Goal: Task Accomplishment & Management: Manage account settings

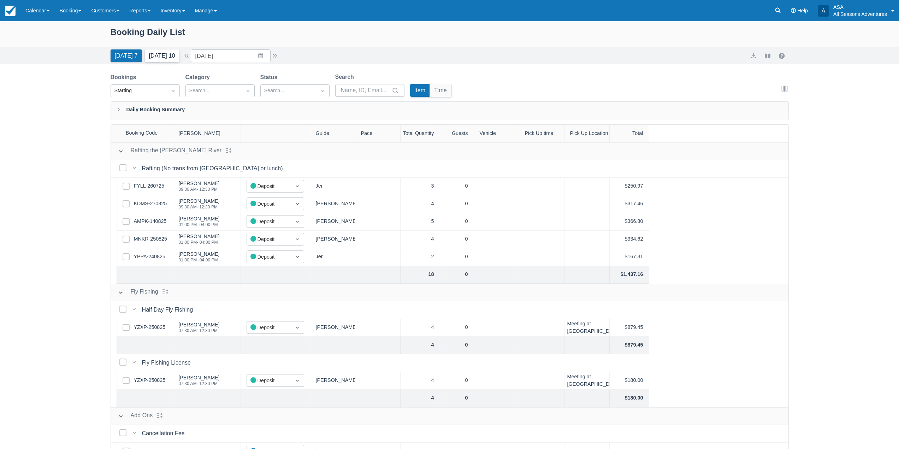
click at [165, 55] on button "[DATE] 10" at bounding box center [162, 55] width 35 height 13
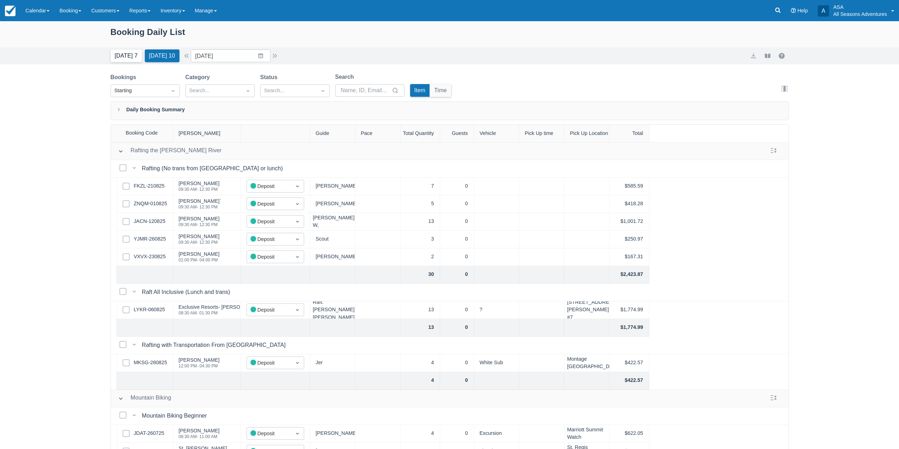
click at [134, 56] on button "Today 7" at bounding box center [126, 55] width 31 height 13
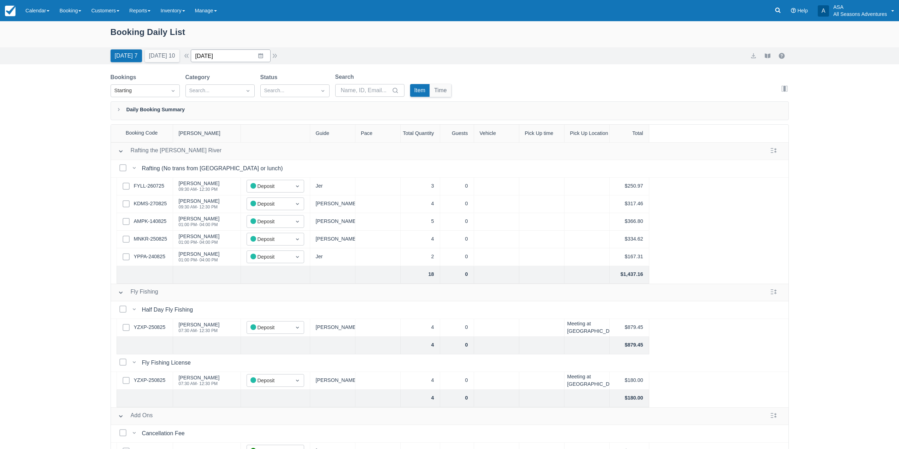
click at [261, 57] on input "[DATE]" at bounding box center [231, 55] width 80 height 13
click at [293, 79] on div "Move forward to switch to the next month." at bounding box center [288, 85] width 14 height 12
click at [281, 126] on td "12" at bounding box center [274, 123] width 14 height 13
type input "09/12/25"
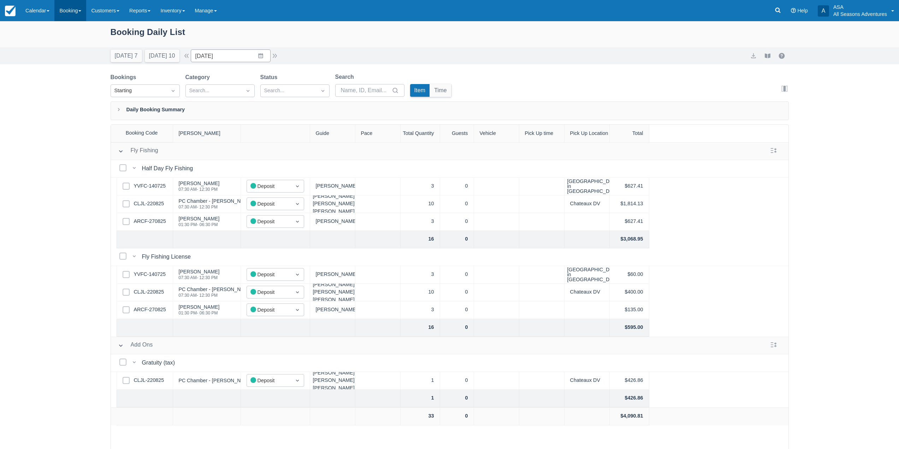
click at [73, 13] on link "Booking" at bounding box center [70, 10] width 32 height 21
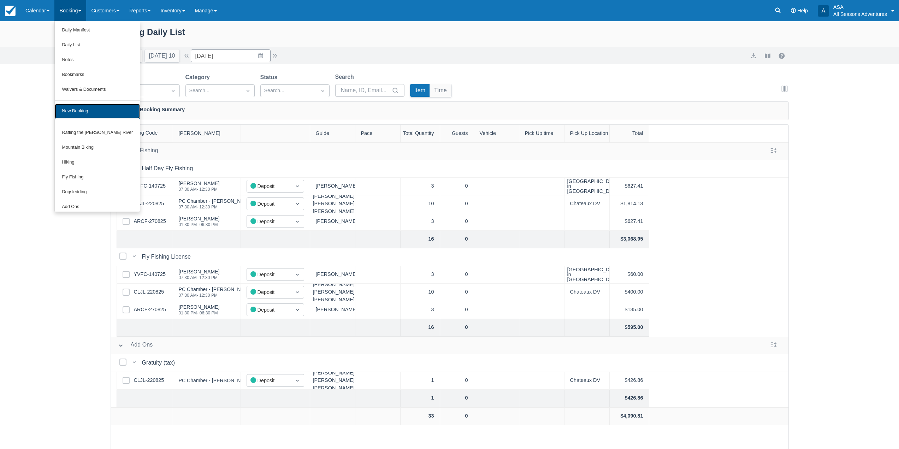
click at [104, 106] on link "New Booking" at bounding box center [97, 111] width 85 height 15
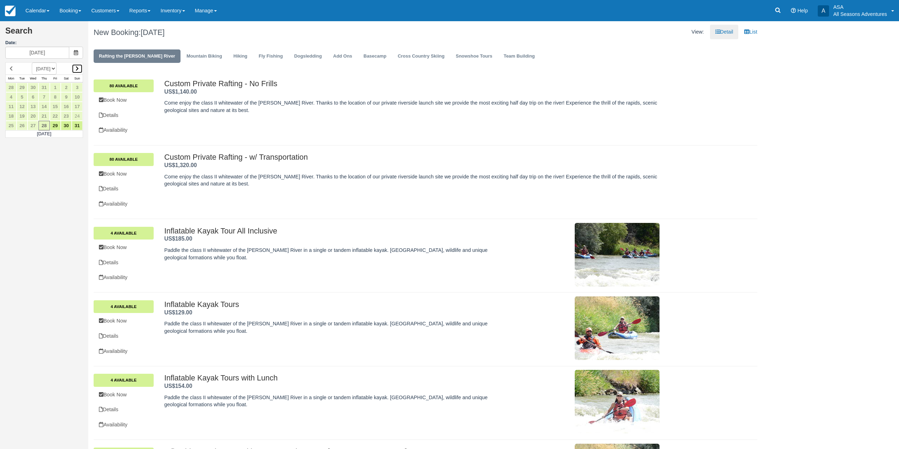
click at [82, 71] on link at bounding box center [77, 69] width 11 height 10
click at [59, 100] on link "12" at bounding box center [55, 97] width 11 height 10
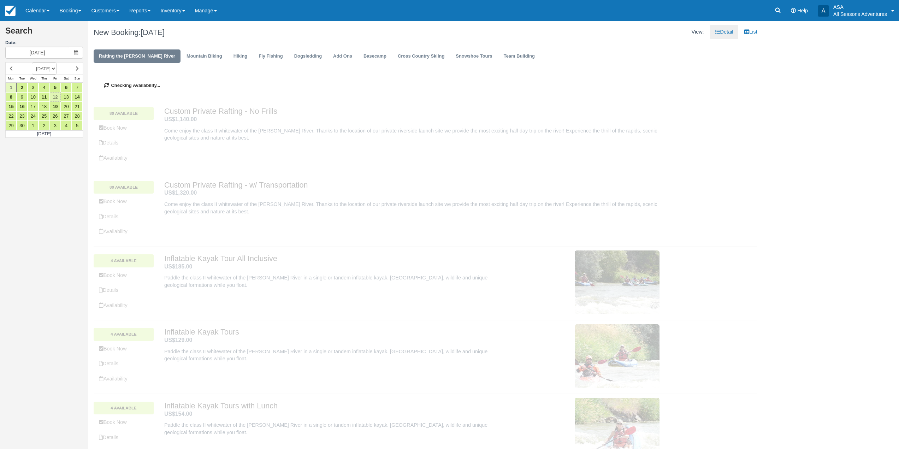
type input "09/12/25"
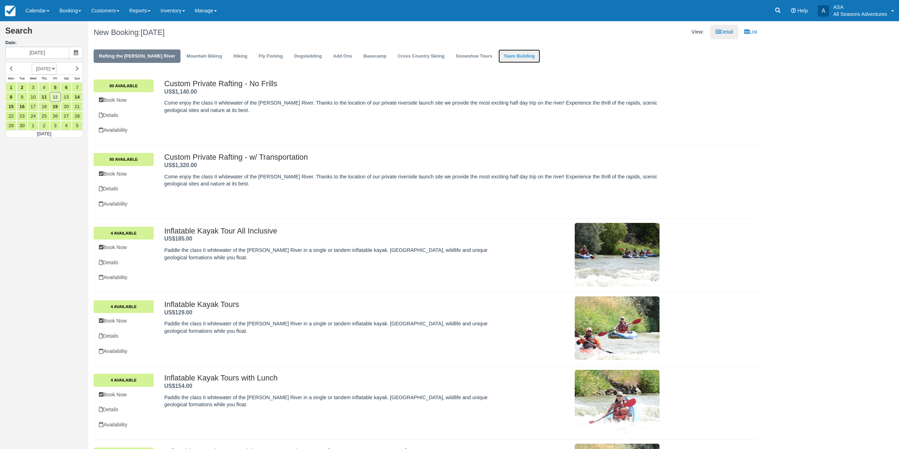
click at [498, 57] on link "Team Building" at bounding box center [519, 56] width 42 height 14
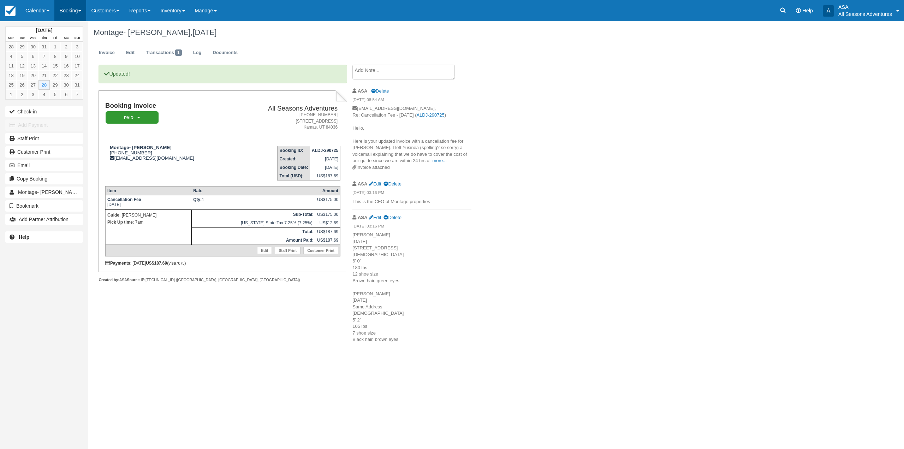
click at [80, 13] on link "Booking" at bounding box center [70, 10] width 32 height 21
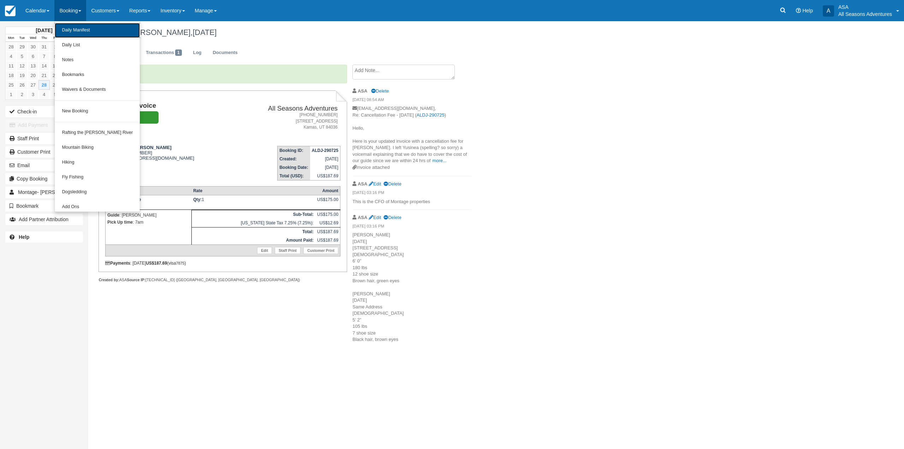
click at [79, 37] on link "Daily Manifest" at bounding box center [97, 30] width 85 height 15
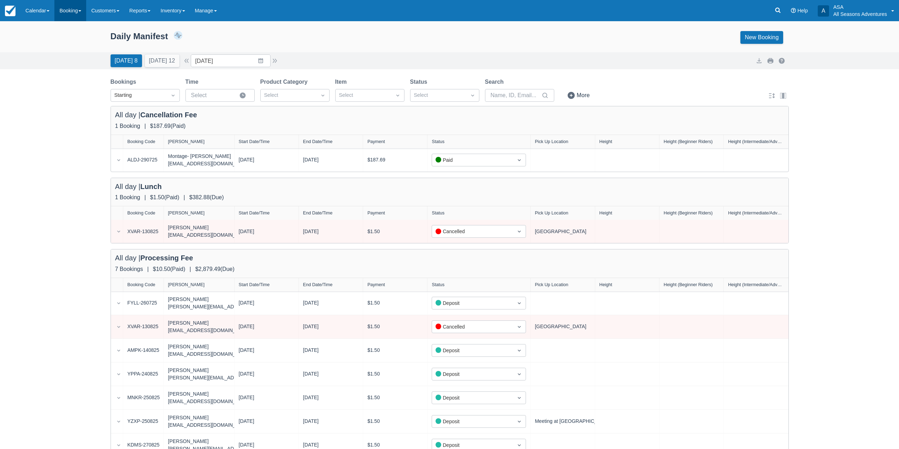
click at [81, 12] on link "Booking" at bounding box center [70, 10] width 32 height 21
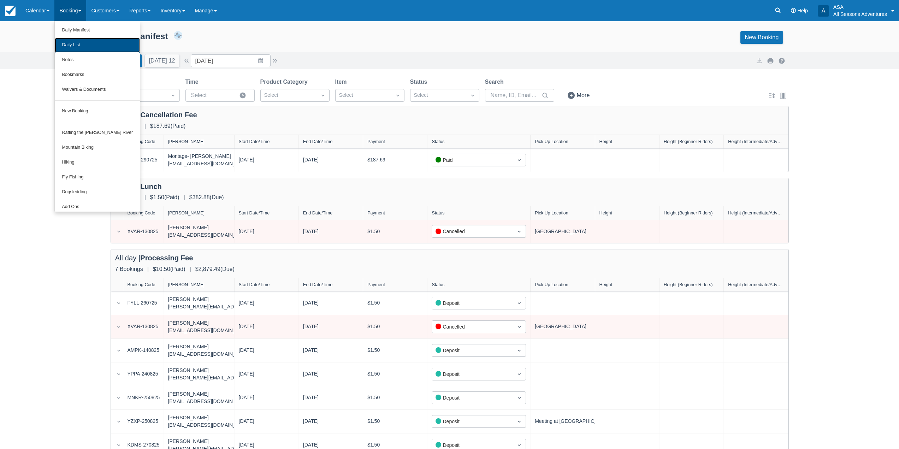
click at [77, 40] on link "Daily List" at bounding box center [97, 45] width 85 height 15
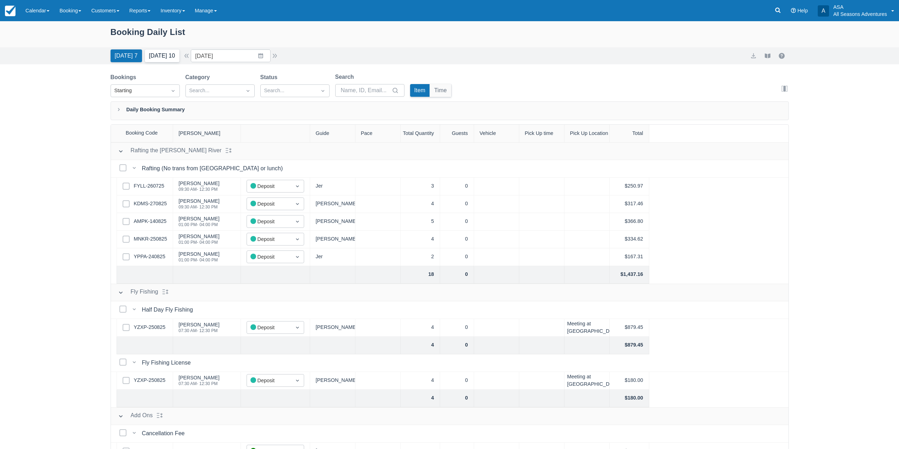
click at [156, 56] on button "Tomorrow 10" at bounding box center [162, 55] width 35 height 13
type input "08/29/25"
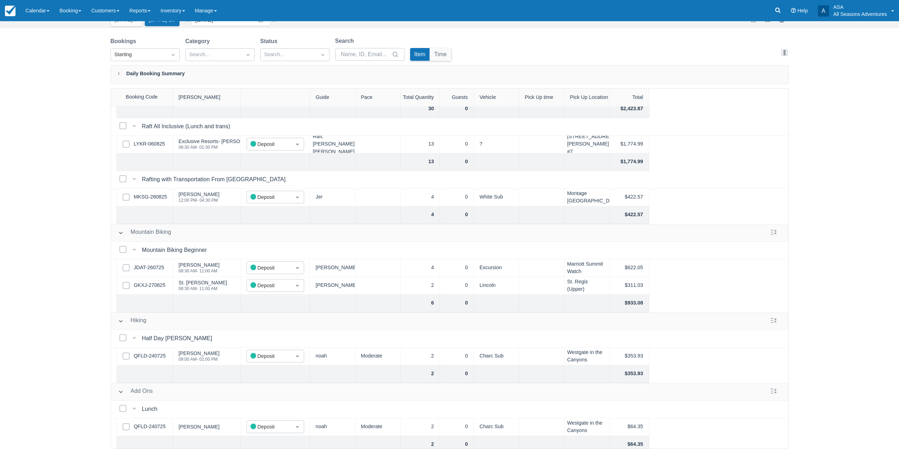
scroll to position [70, 0]
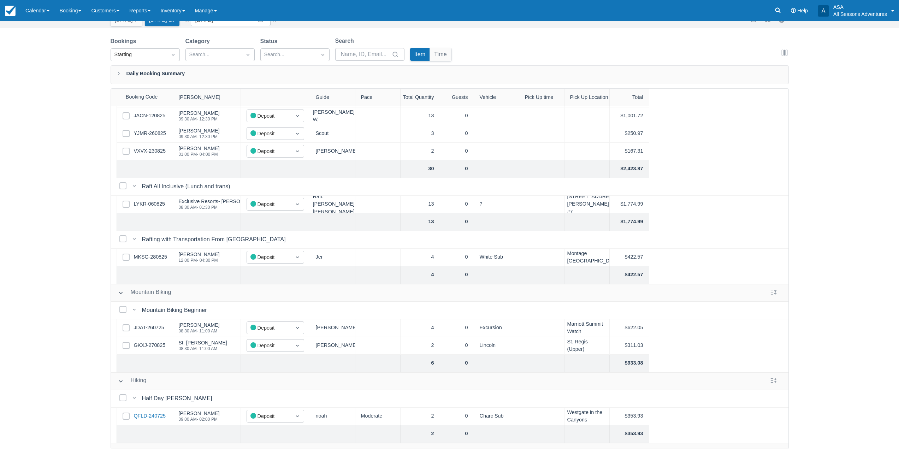
click at [159, 417] on link "QFLD-240725" at bounding box center [150, 416] width 32 height 8
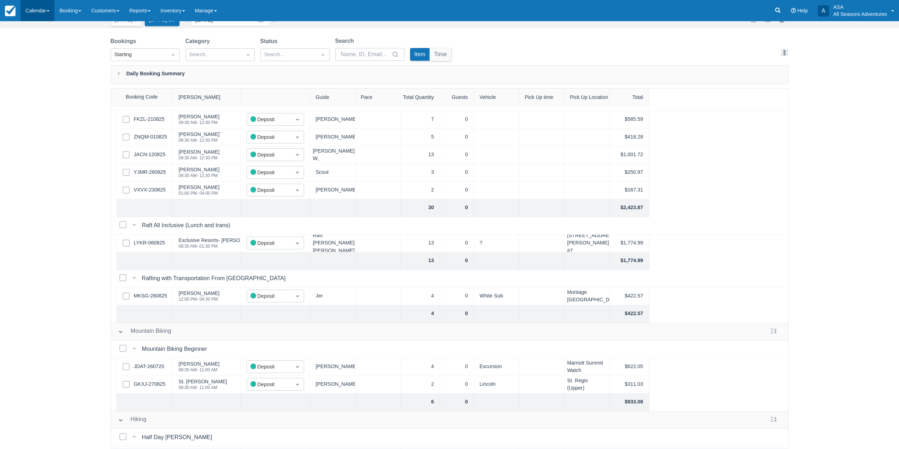
scroll to position [0, 0]
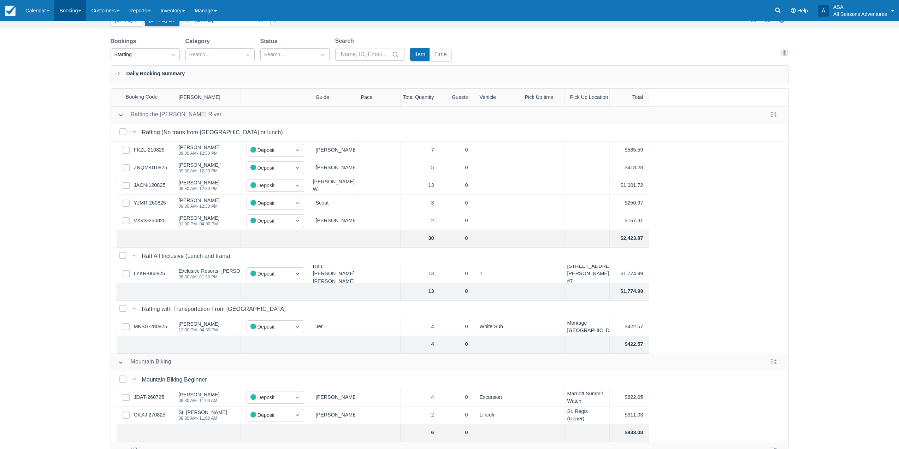
click at [70, 14] on link "Booking" at bounding box center [70, 10] width 32 height 21
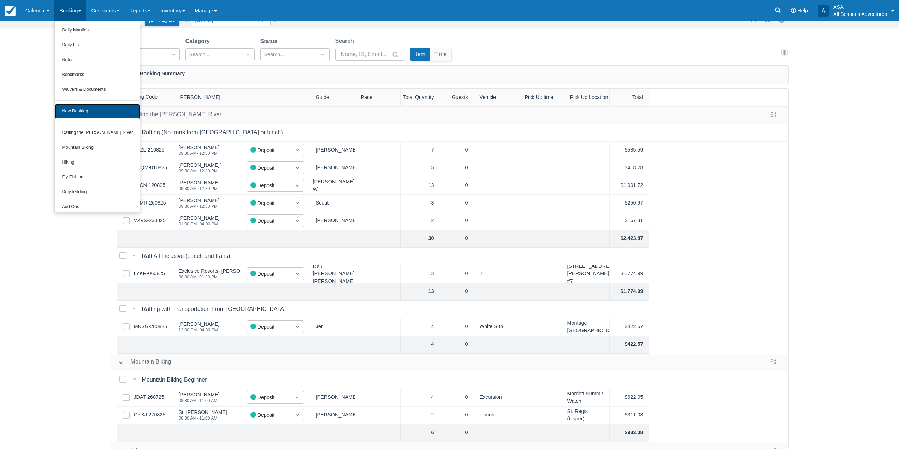
click at [113, 111] on link "New Booking" at bounding box center [97, 111] width 85 height 15
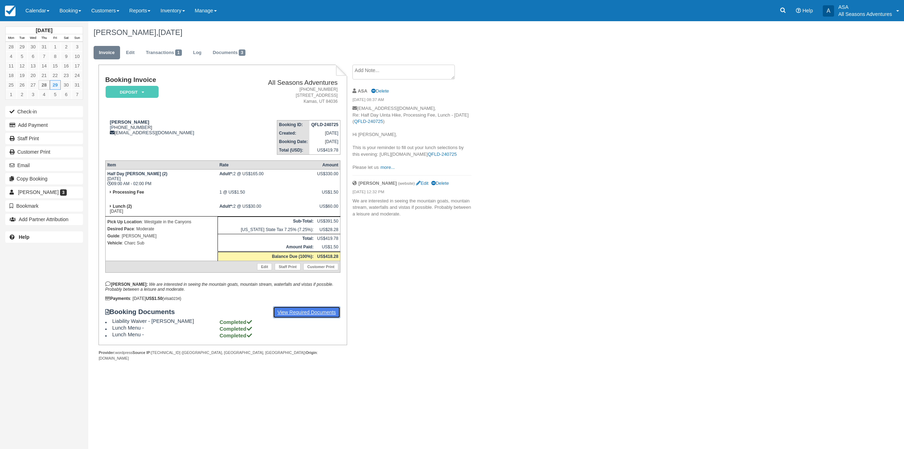
click at [300, 307] on link "View Required Documents" at bounding box center [307, 312] width 68 height 12
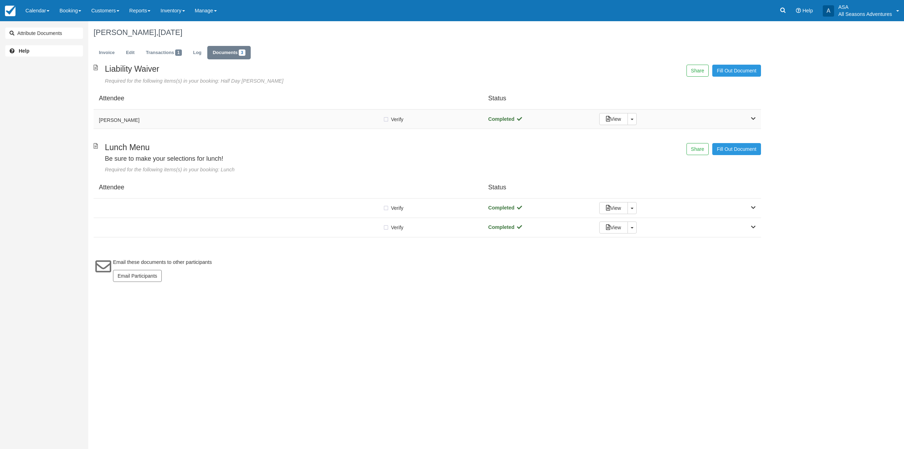
click at [291, 121] on h5 "Doug Kidd" at bounding box center [241, 120] width 284 height 5
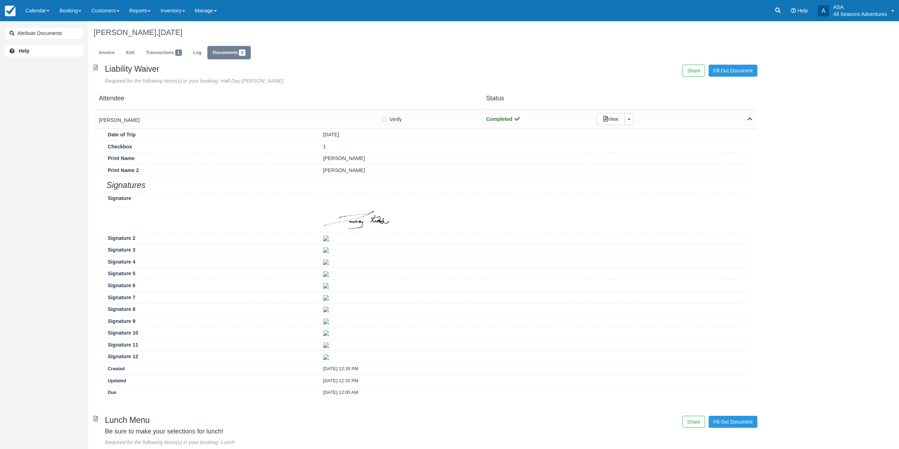
scroll to position [113, 0]
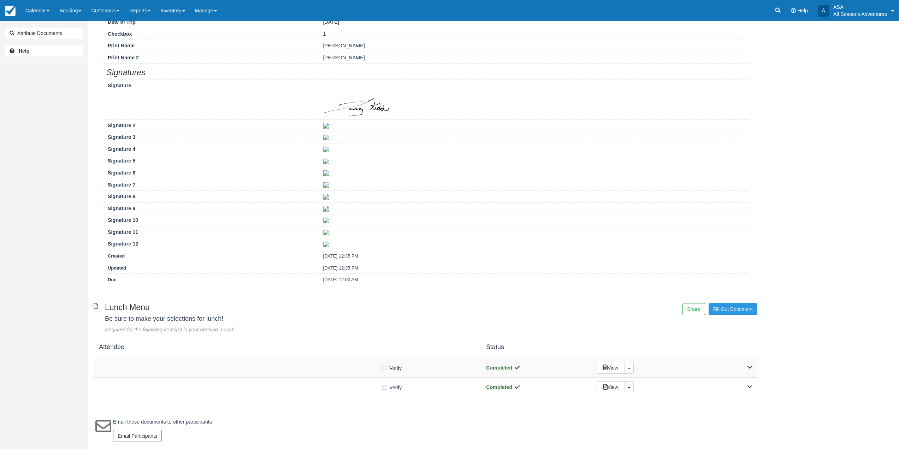
click at [331, 374] on div "Verify Verified Completed View Toggle Dropdown Detach" at bounding box center [426, 367] width 664 height 19
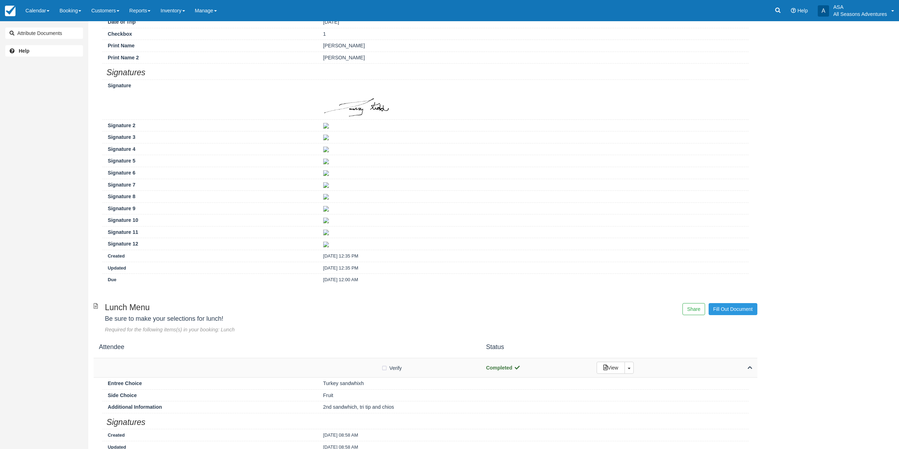
click at [306, 369] on div at bounding box center [240, 368] width 282 height 4
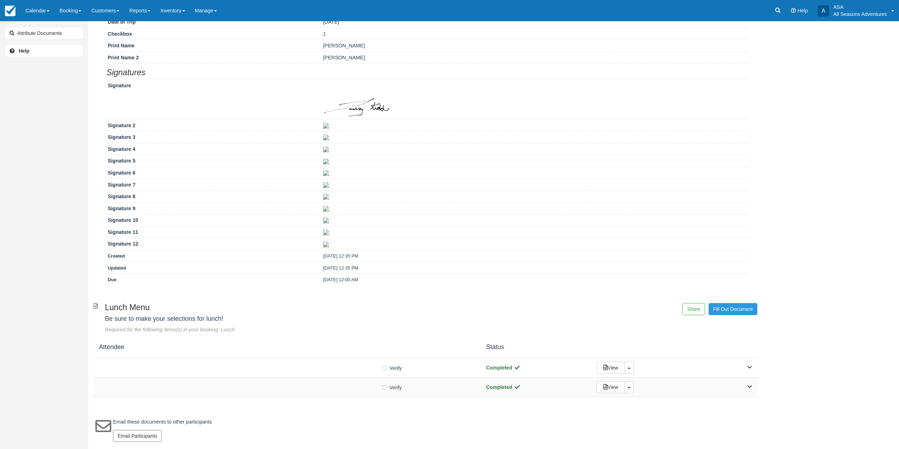
click at [303, 390] on div "Verify Verified" at bounding box center [287, 387] width 377 height 7
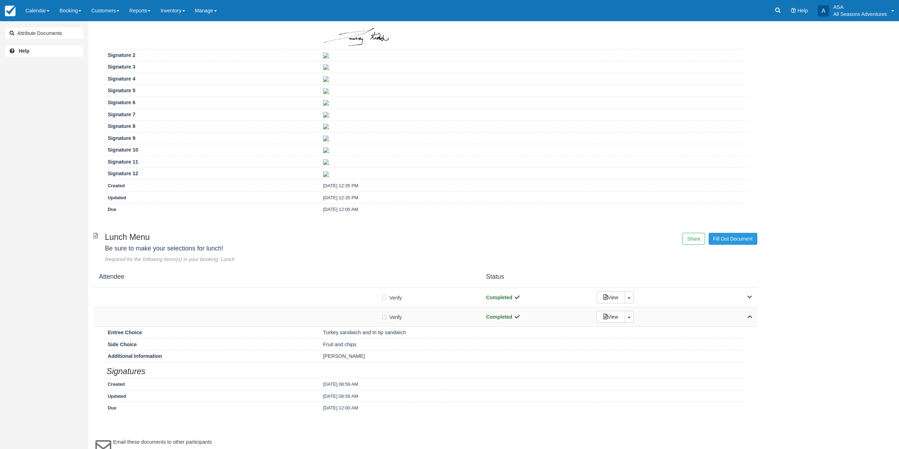
scroll to position [183, 0]
click at [64, 6] on link "Booking" at bounding box center [70, 10] width 32 height 21
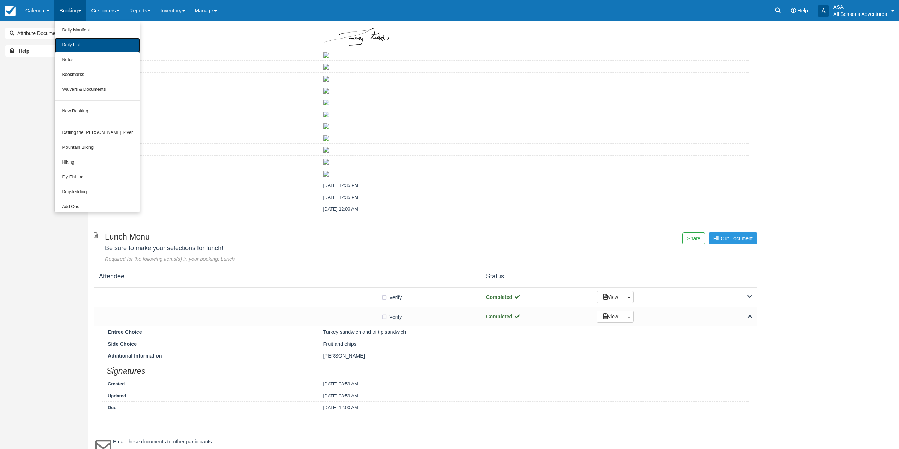
click at [68, 40] on link "Daily List" at bounding box center [97, 45] width 85 height 15
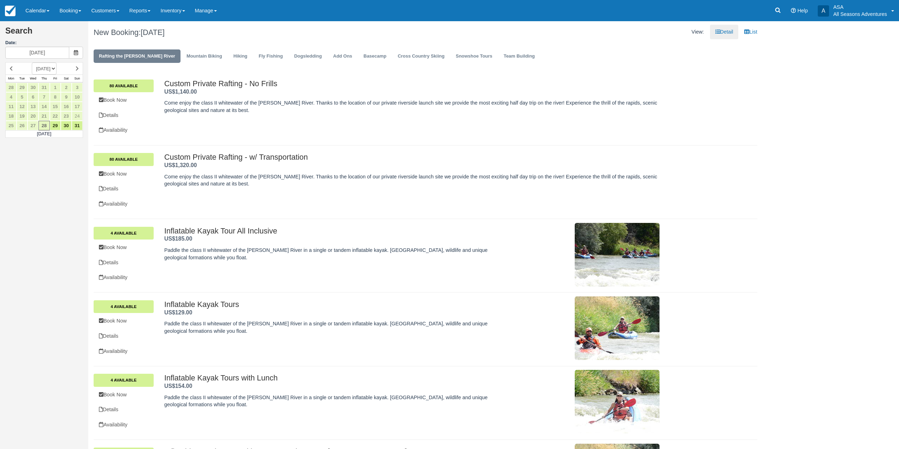
click at [79, 74] on td at bounding box center [77, 69] width 11 height 12
click at [71, 66] on td "[DATE] [DATE] [DATE] [DATE] [DATE] [DATE] [DATE] [DATE] [DATE] [DATE] [DATE] [D…" at bounding box center [44, 69] width 55 height 12
click at [74, 67] on link at bounding box center [77, 69] width 11 height 10
click at [58, 101] on link "12" at bounding box center [55, 97] width 11 height 10
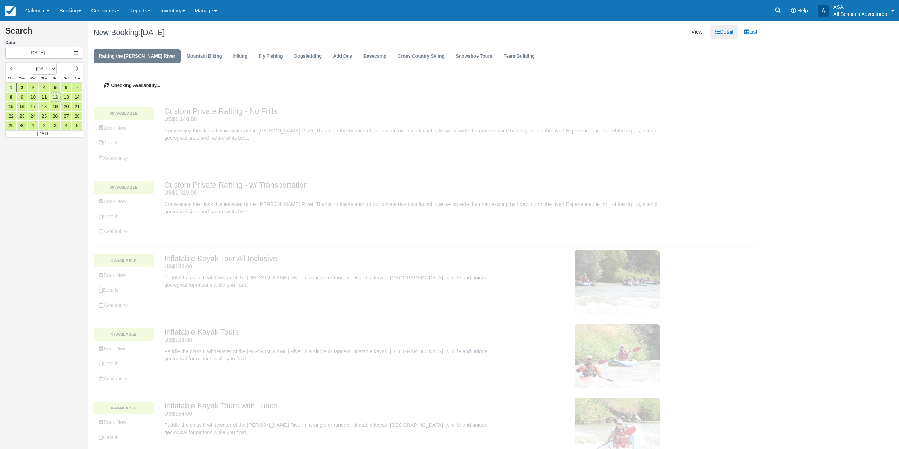
type input "09/12/25"
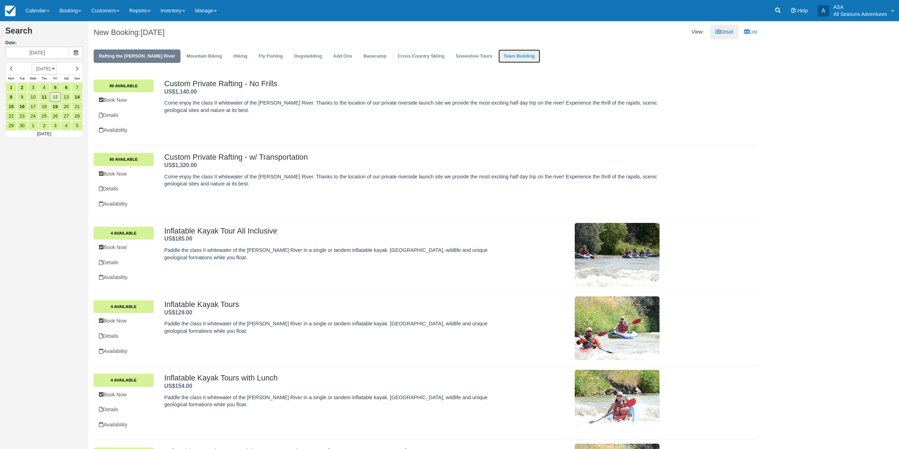
click at [498, 54] on link "Team Building" at bounding box center [519, 56] width 42 height 14
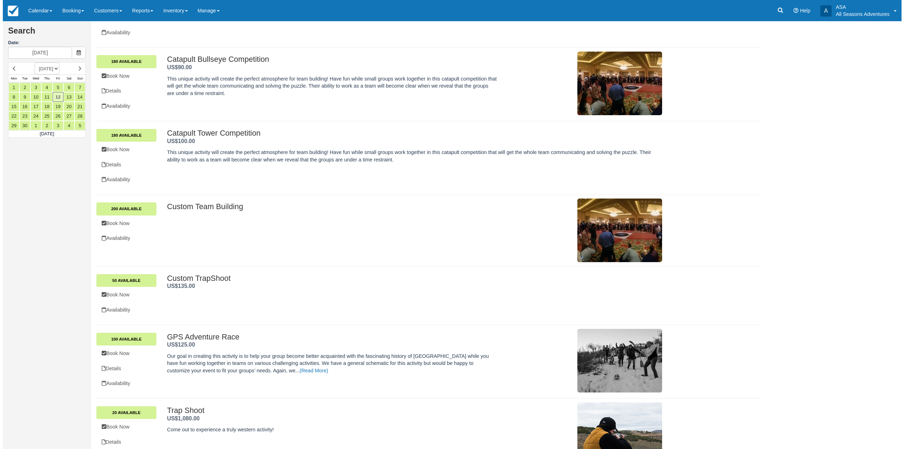
scroll to position [165, 0]
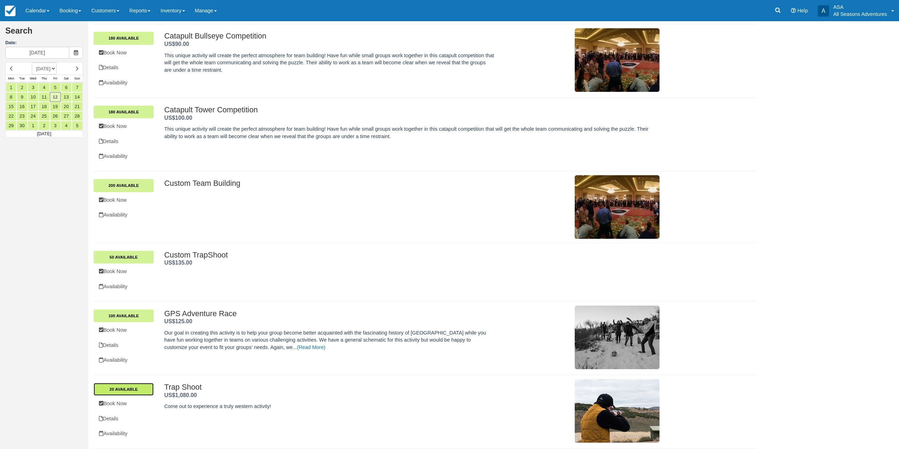
click at [140, 393] on link "20 Available" at bounding box center [124, 389] width 60 height 13
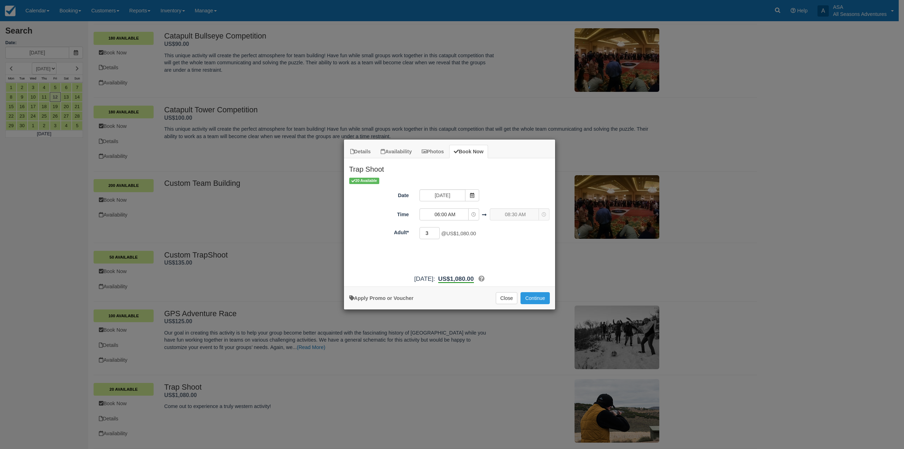
type input "2"
drag, startPoint x: 434, startPoint y: 232, endPoint x: 422, endPoint y: 233, distance: 12.4
click at [422, 234] on input "2" at bounding box center [430, 233] width 20 height 12
click at [422, 230] on input "2" at bounding box center [430, 233] width 20 height 12
click at [499, 297] on button "Close" at bounding box center [507, 298] width 22 height 12
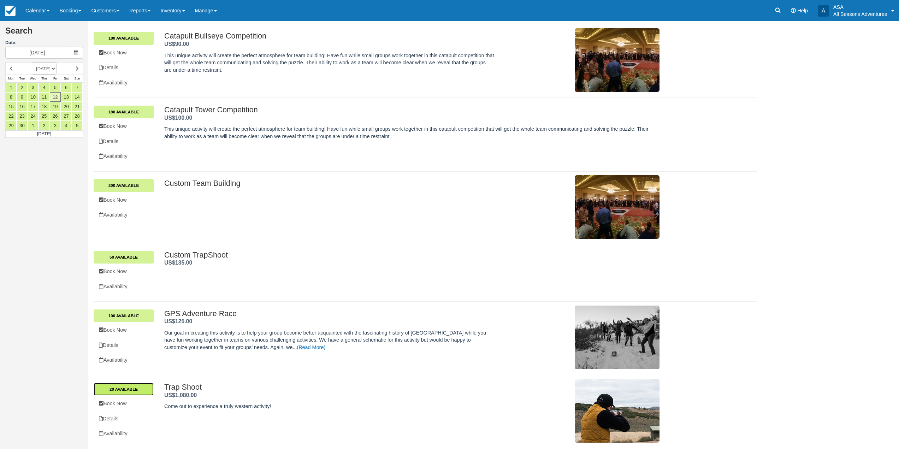
click at [150, 390] on link "20 Available" at bounding box center [124, 389] width 60 height 13
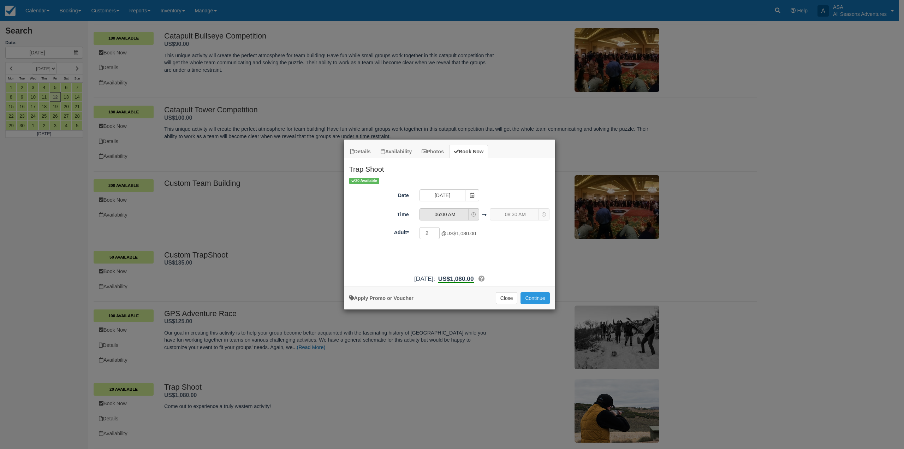
click at [477, 215] on button "06:00 AM" at bounding box center [450, 214] width 60 height 12
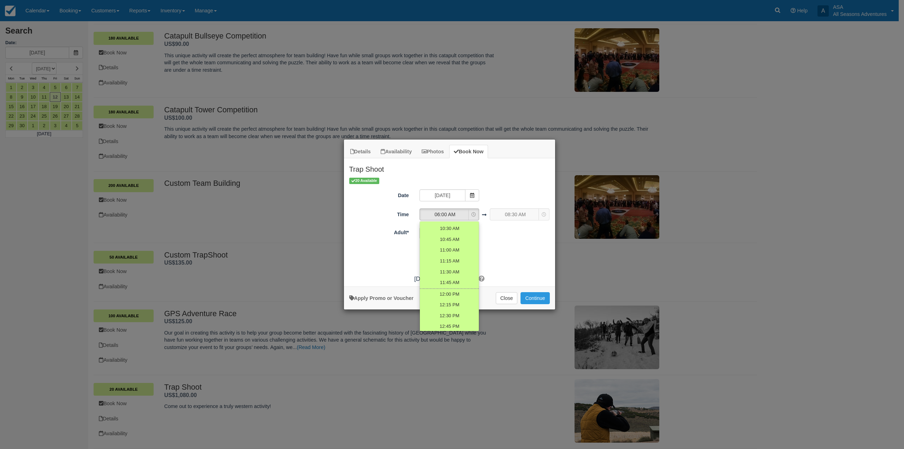
scroll to position [247, 0]
click at [455, 284] on span "01:00 PM" at bounding box center [449, 282] width 20 height 7
select select "13:00"
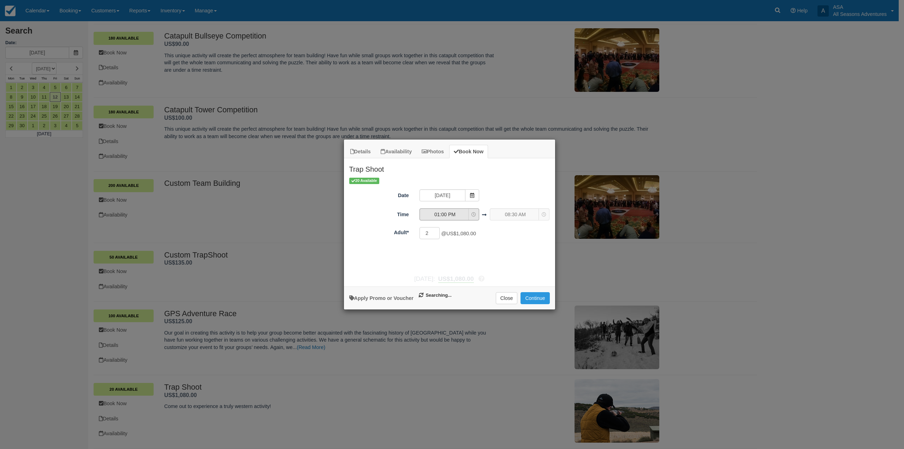
select select "15:30"
click at [476, 218] on button "01:00 PM" at bounding box center [450, 214] width 60 height 12
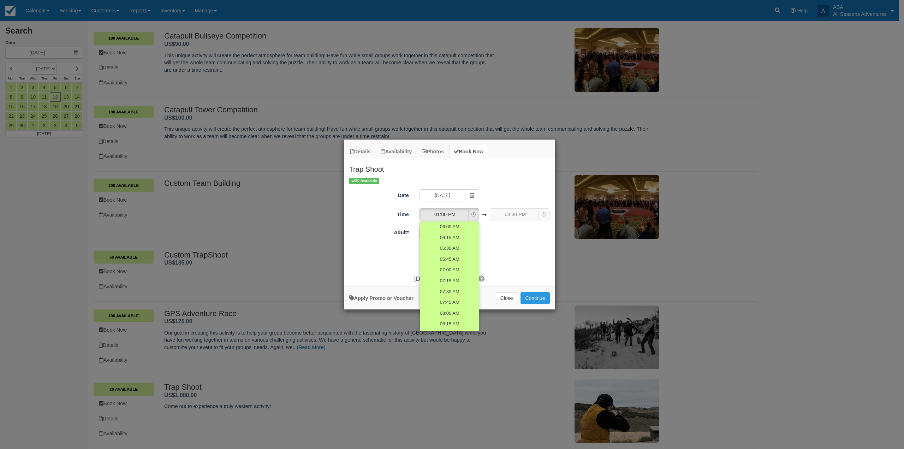
scroll to position [254, 0]
click at [455, 299] on span "01:30 PM" at bounding box center [449, 298] width 20 height 7
select select "13:30"
select select "16:00"
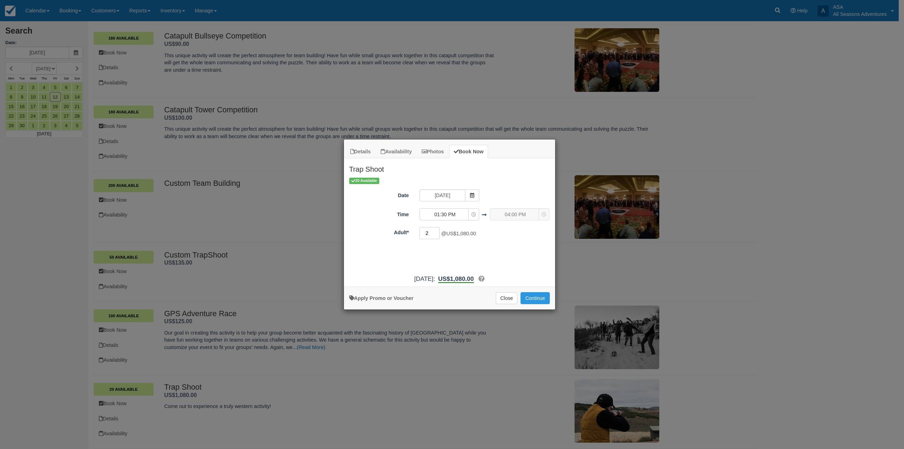
drag, startPoint x: 431, startPoint y: 233, endPoint x: 421, endPoint y: 236, distance: 10.3
click at [421, 236] on input "2" at bounding box center [430, 233] width 20 height 12
type input "17"
click at [530, 300] on button "Continue" at bounding box center [535, 298] width 29 height 12
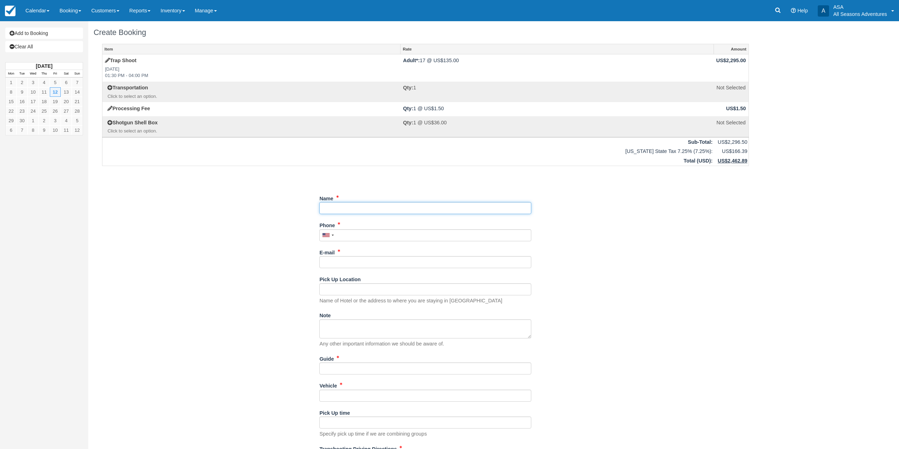
click at [374, 203] on input "Name" at bounding box center [425, 208] width 212 height 12
type input "Exowatt- [PERSON_NAME]"
click at [375, 235] on input "Phone" at bounding box center [425, 235] width 212 height 12
type input "(616) 206-2118"
click at [373, 262] on input "E-mail" at bounding box center [425, 262] width 212 height 12
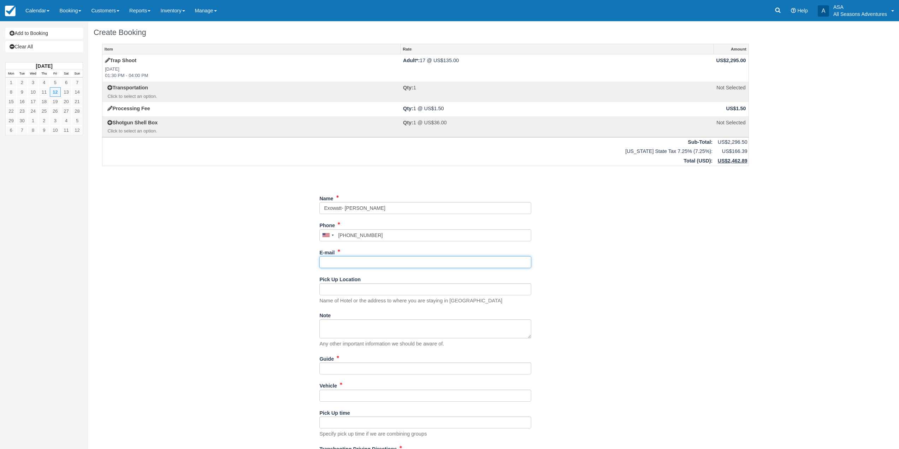
type input "S"
type input "[EMAIL_ADDRESS][DOMAIN_NAME]"
click at [247, 313] on div "Item Rate Amount Trap Shoot Fri Sept 12, 2025 01:30 PM - 04:00 PM Adult*: 17 @ …" at bounding box center [426, 257] width 664 height 426
click at [344, 290] on input "Pick Up Location" at bounding box center [425, 289] width 212 height 12
type input "Grand [PERSON_NAME]"
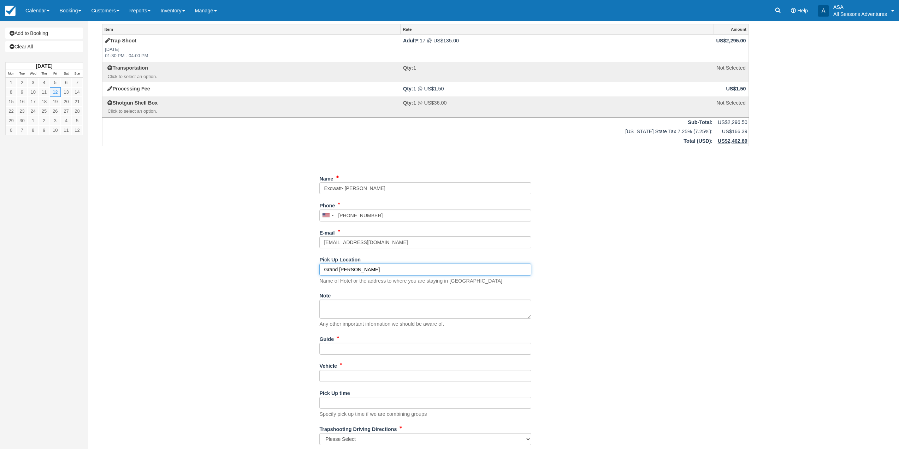
scroll to position [38, 0]
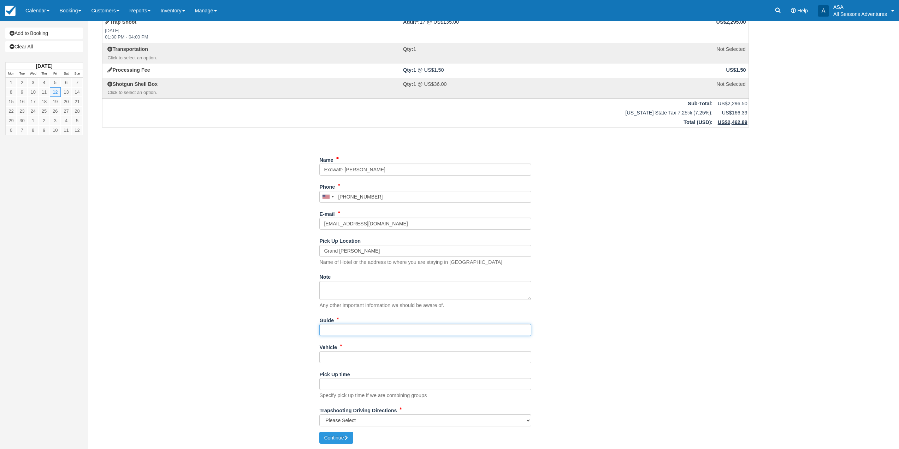
click at [344, 327] on input "Guide" at bounding box center [425, 330] width 212 height 12
type input "tbd"
click at [348, 360] on input "Vehicle" at bounding box center [425, 357] width 212 height 12
type input "tbd"
click at [331, 436] on button "Continue" at bounding box center [336, 438] width 34 height 12
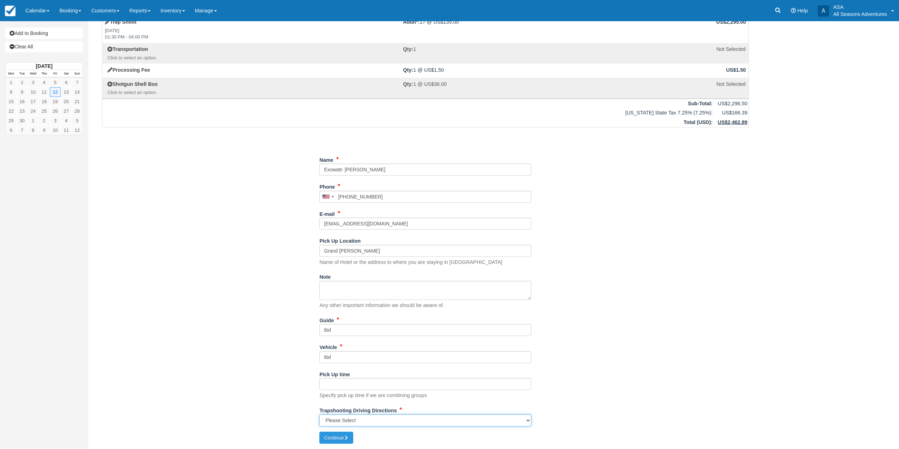
click at [360, 418] on select "Please Select Kamas Valley Lions Gun Club: 3050 W 200S, Kamas, UT N/A" at bounding box center [425, 420] width 212 height 12
select select "N/A"
click at [319, 414] on select "Please Select Kamas Valley Lions Gun Club: 3050 W 200S, Kamas, UT N/A" at bounding box center [425, 420] width 212 height 12
click at [344, 436] on button "Continue" at bounding box center [336, 438] width 34 height 12
type input "[PHONE_NUMBER]"
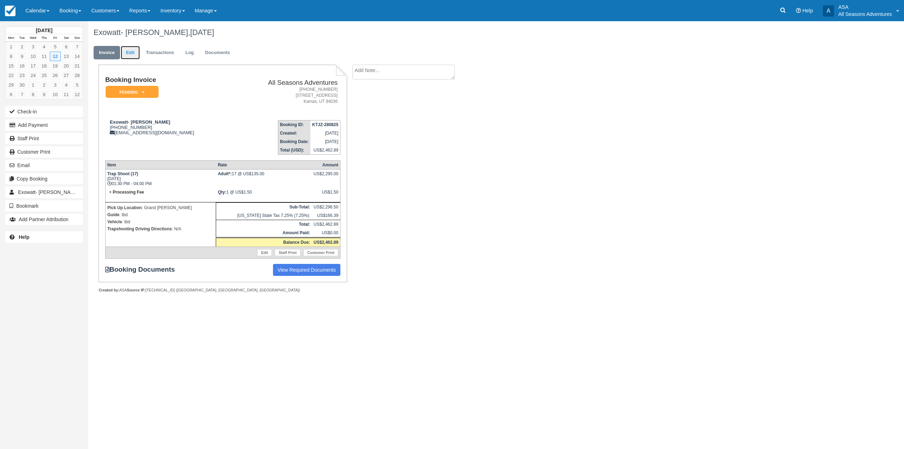
click at [136, 56] on link "Edit" at bounding box center [130, 53] width 19 height 14
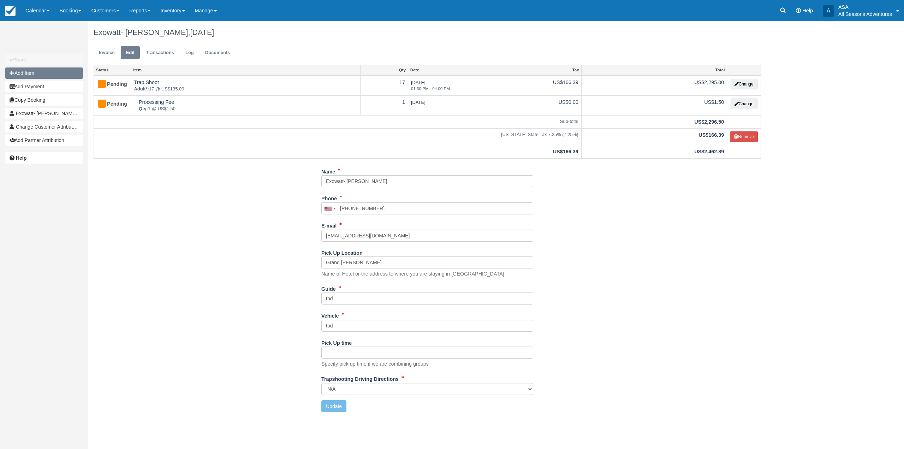
click at [35, 77] on button "Add Item" at bounding box center [44, 72] width 78 height 11
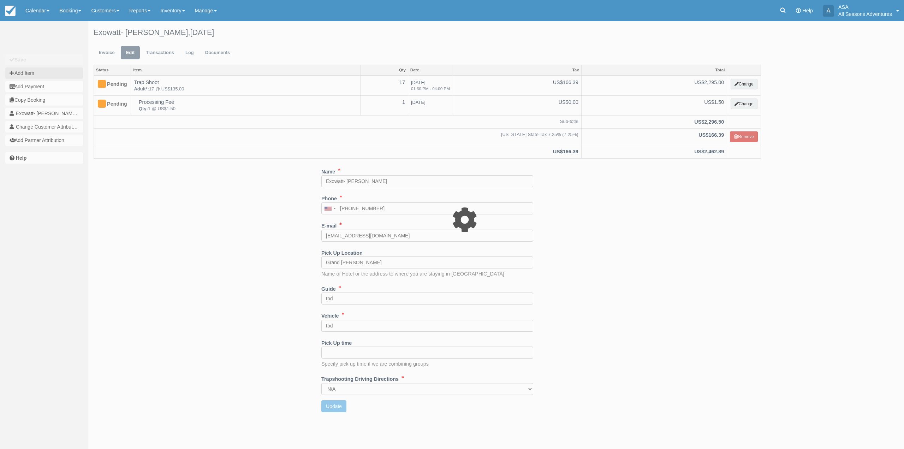
type input "0.00"
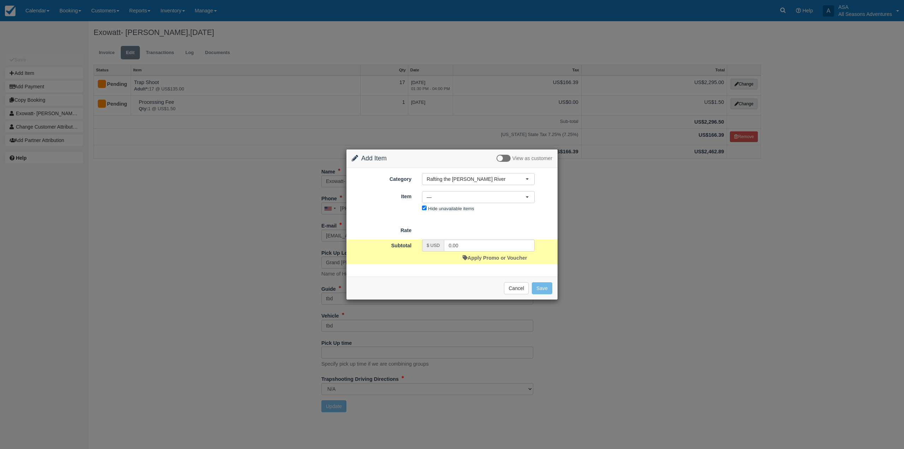
click at [489, 172] on div "Category Rafting the [PERSON_NAME] River Rafting the [PERSON_NAME] River Mounta…" at bounding box center [451, 222] width 211 height 108
click at [487, 177] on span "Rafting the [PERSON_NAME] River" at bounding box center [476, 179] width 99 height 7
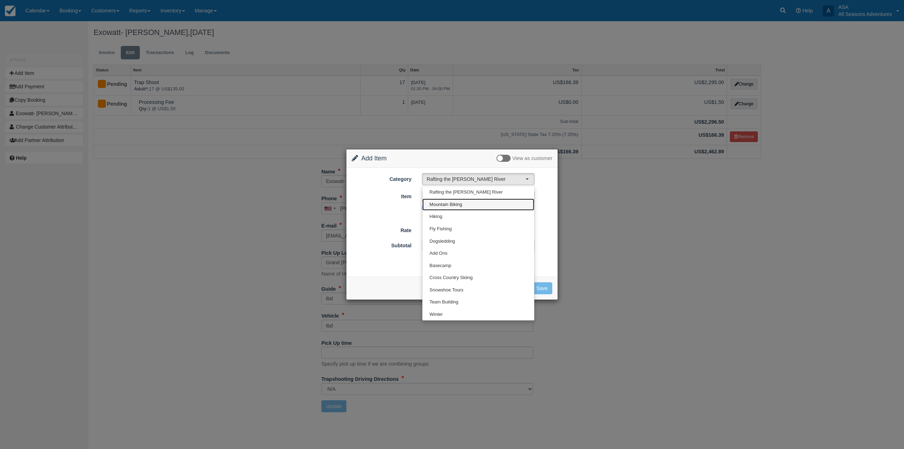
click at [459, 208] on link "Mountain Biking" at bounding box center [478, 204] width 112 height 12
select select "9"
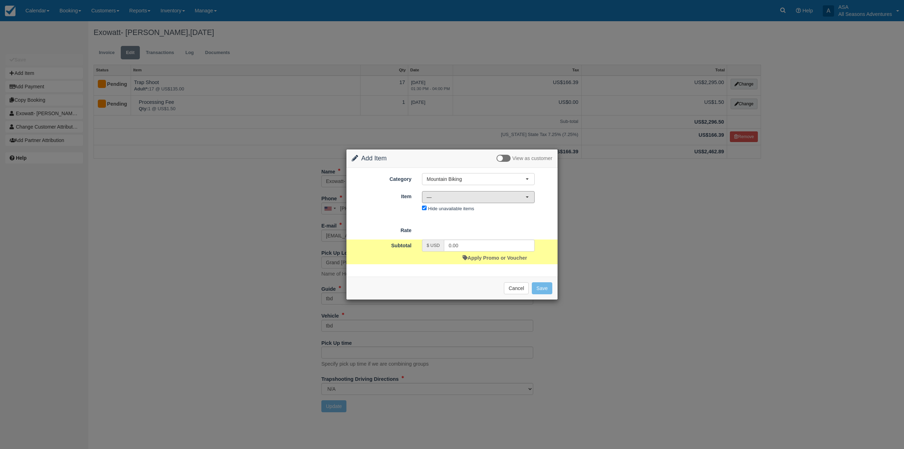
click at [446, 201] on button "—" at bounding box center [478, 197] width 113 height 12
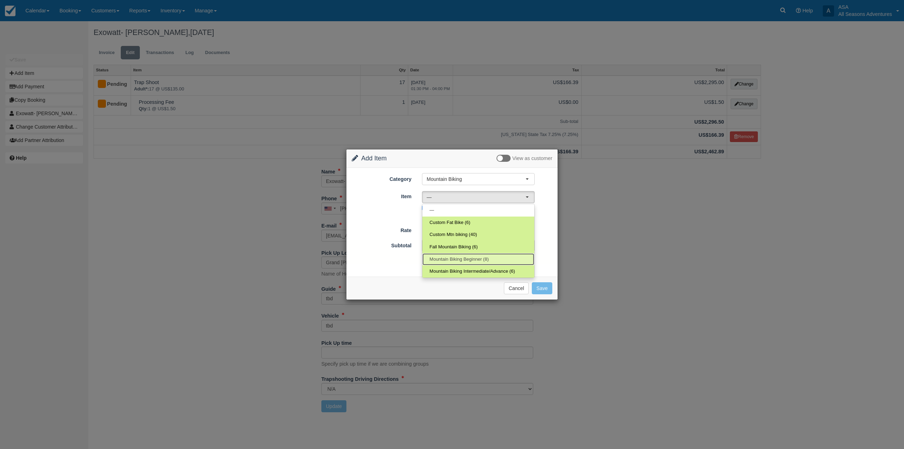
click at [467, 260] on span "Mountain Biking Beginner (8)" at bounding box center [458, 259] width 59 height 7
select select "13"
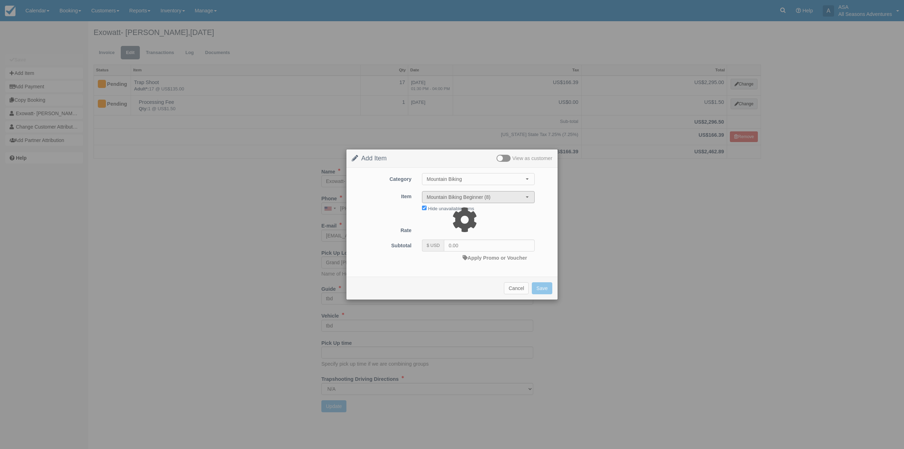
type input "290.00"
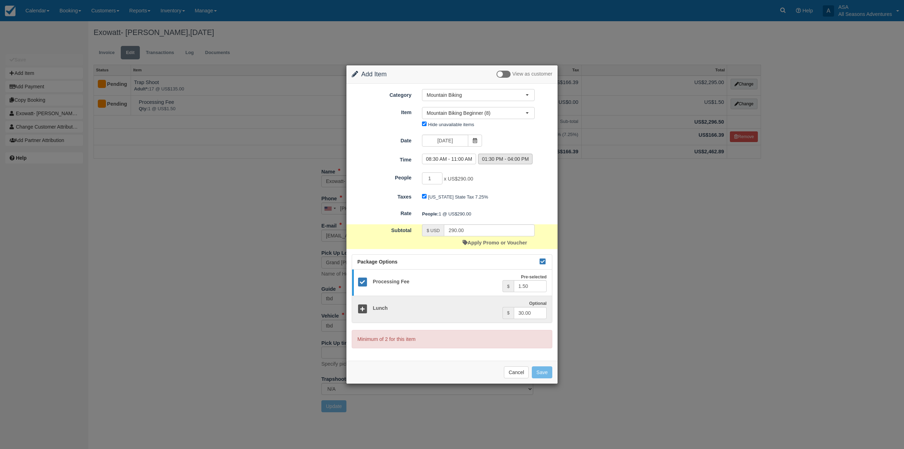
click at [496, 162] on label "01:30 PM - 04:00 PM" at bounding box center [505, 159] width 54 height 11
radio input "true"
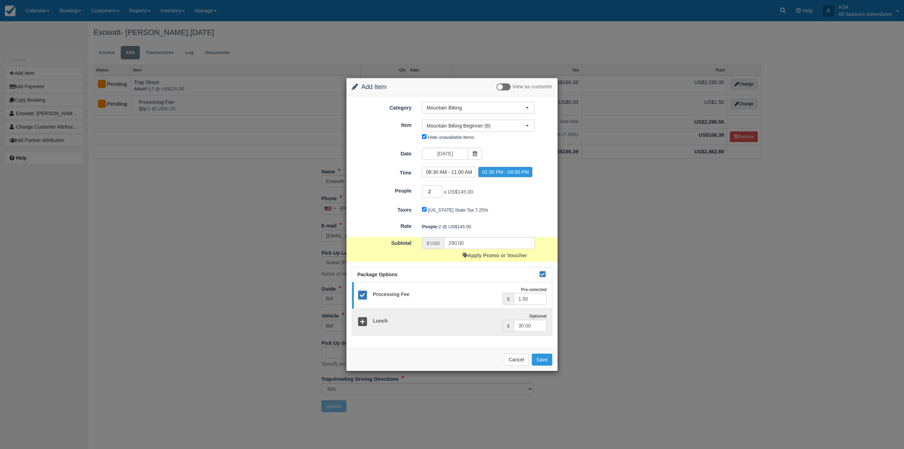
drag, startPoint x: 431, startPoint y: 196, endPoint x: 428, endPoint y: 194, distance: 4.1
click at [428, 194] on input "2" at bounding box center [432, 191] width 20 height 12
type input "5"
type input "725.00"
click at [543, 357] on button "Save" at bounding box center [542, 360] width 20 height 12
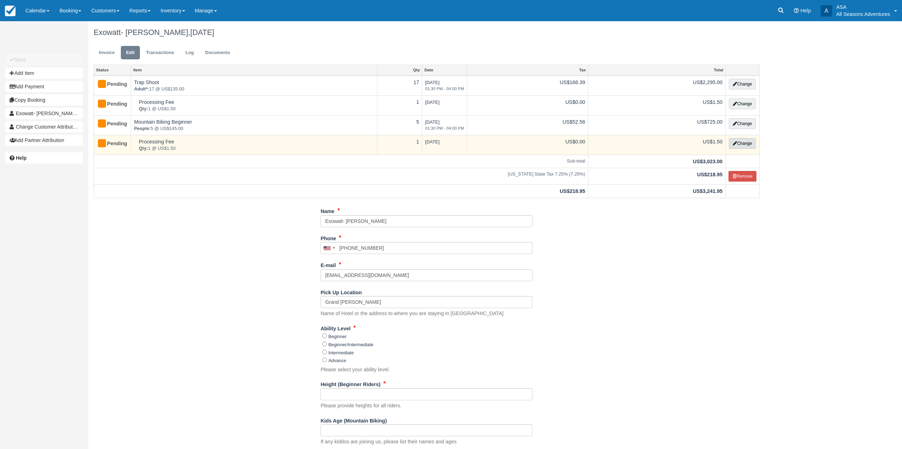
click at [750, 145] on button "Change" at bounding box center [742, 143] width 27 height 11
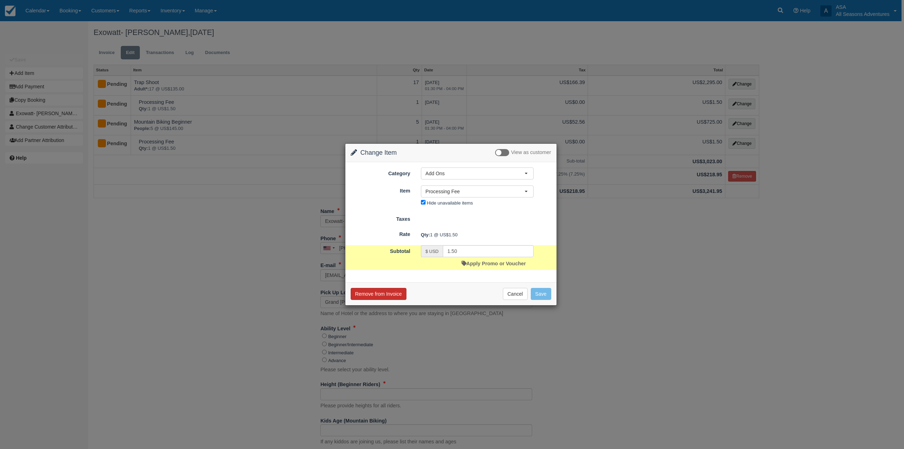
click at [387, 293] on button "Remove from Invoice" at bounding box center [379, 294] width 56 height 12
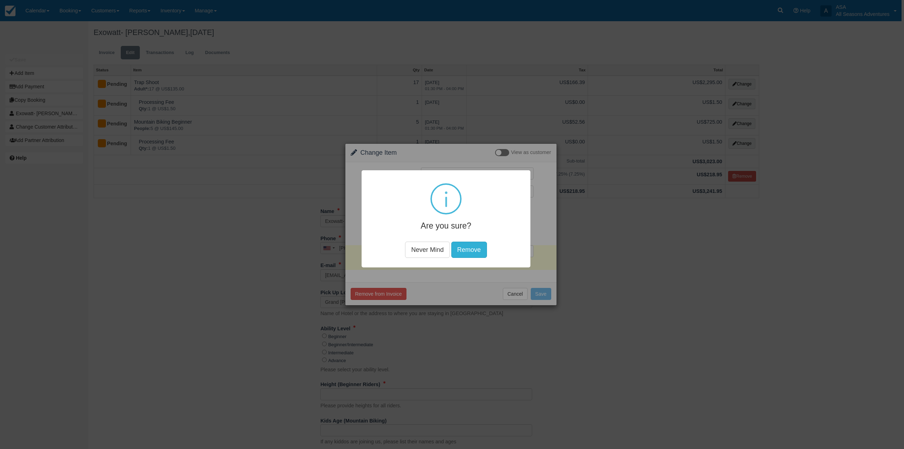
click at [465, 245] on button "Remove" at bounding box center [469, 249] width 36 height 16
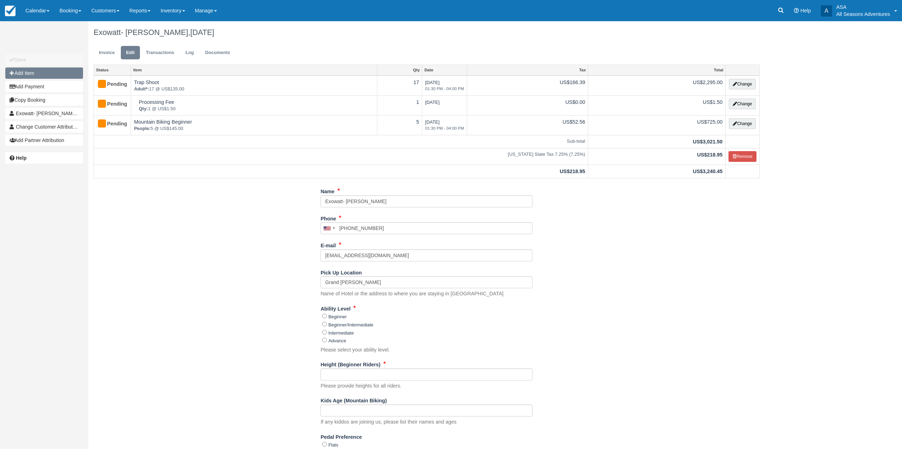
click at [27, 75] on button "Add Item" at bounding box center [44, 72] width 78 height 11
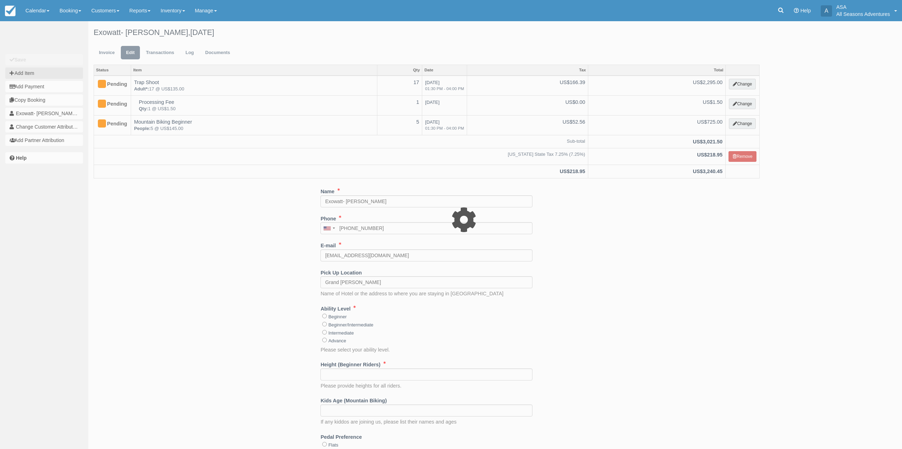
type input "0.00"
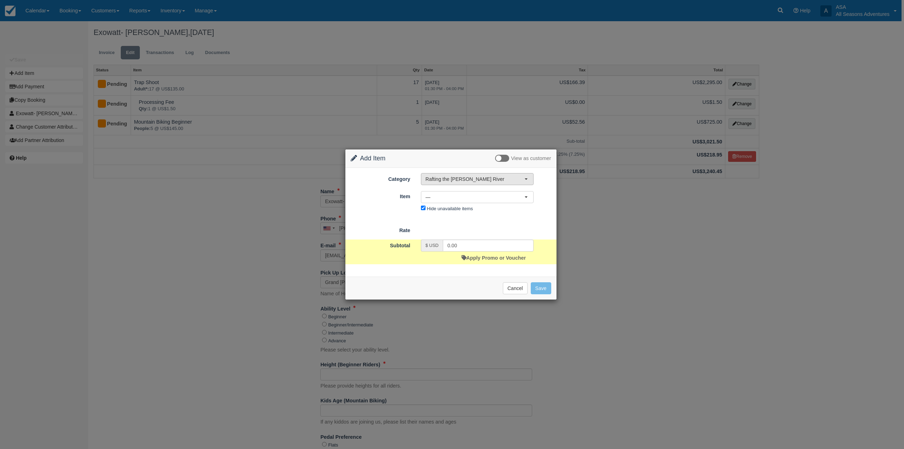
click at [479, 182] on span "Rafting the [PERSON_NAME] River" at bounding box center [475, 179] width 99 height 7
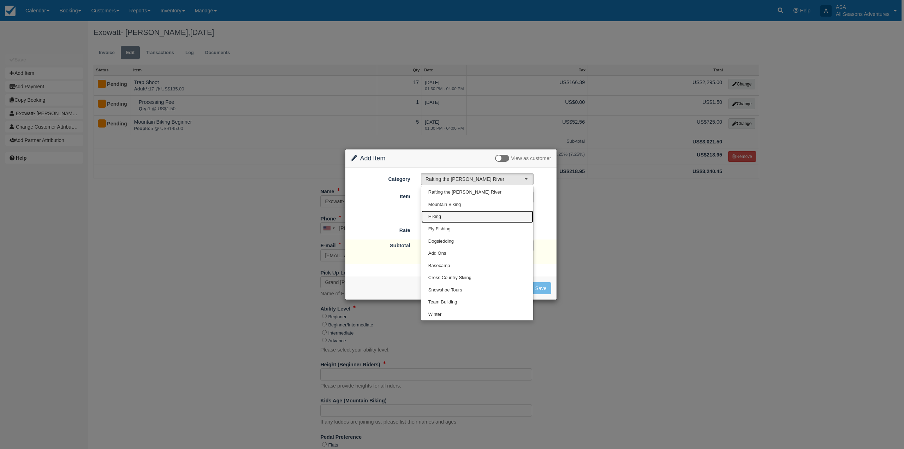
click at [466, 219] on link "Hiking" at bounding box center [477, 217] width 112 height 12
select select "2"
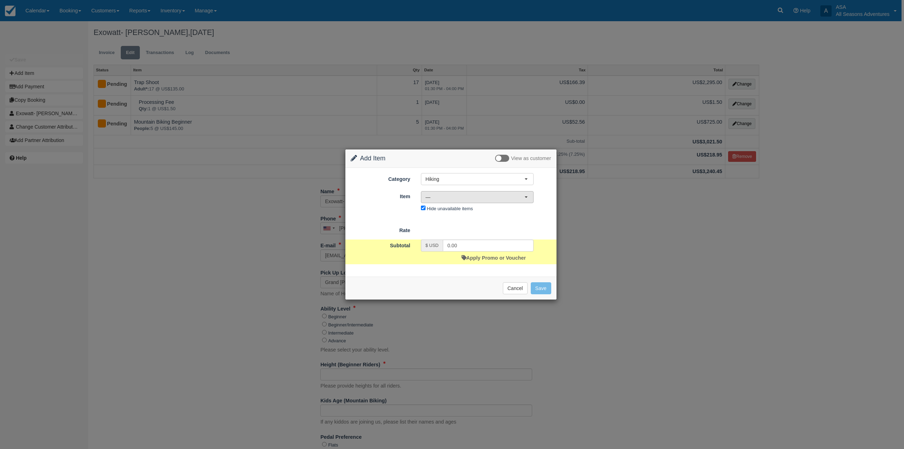
click at [466, 202] on button "—" at bounding box center [477, 197] width 113 height 12
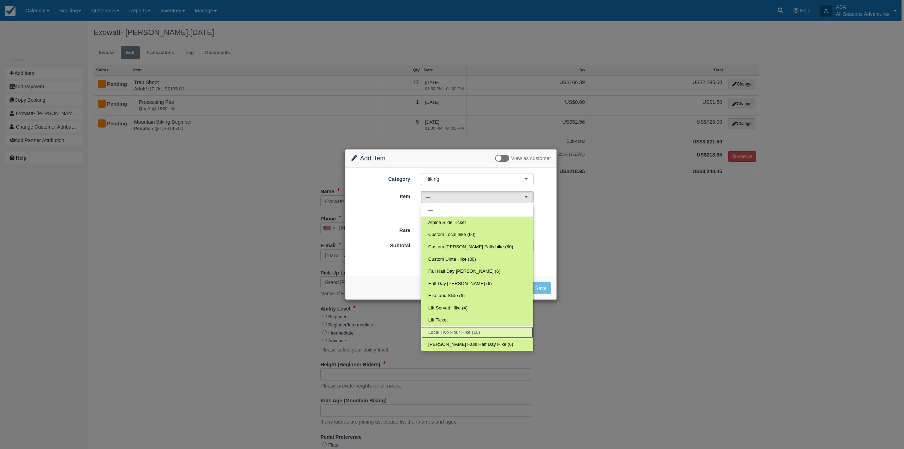
click at [485, 332] on link "Local Two Hour Hike (10)" at bounding box center [477, 332] width 112 height 12
select select "12"
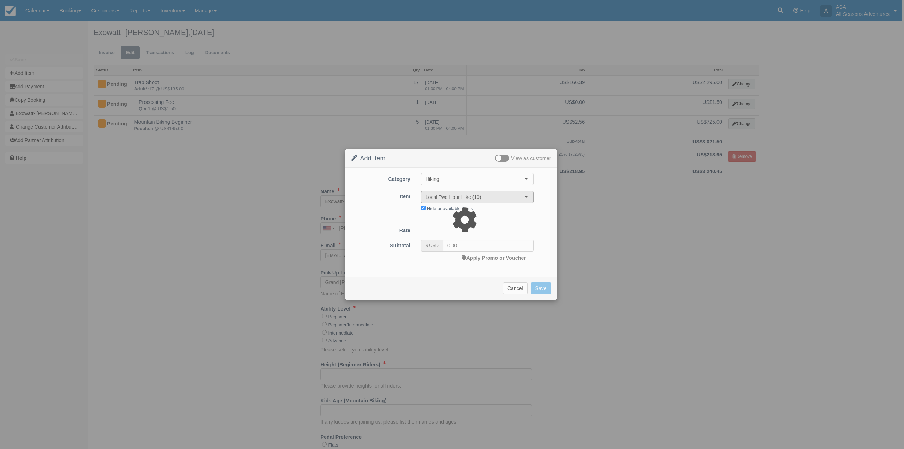
type input "184.00"
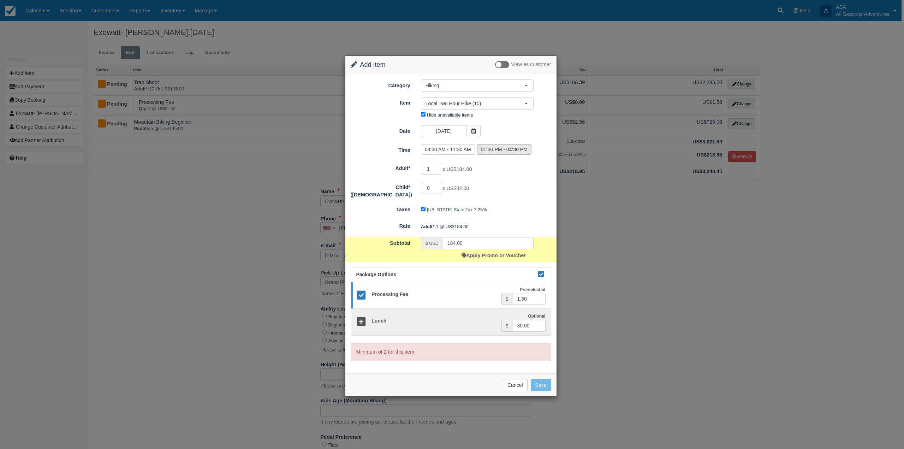
click at [490, 152] on label "01:30 PM - 04:30 PM" at bounding box center [504, 149] width 54 height 11
radio input "true"
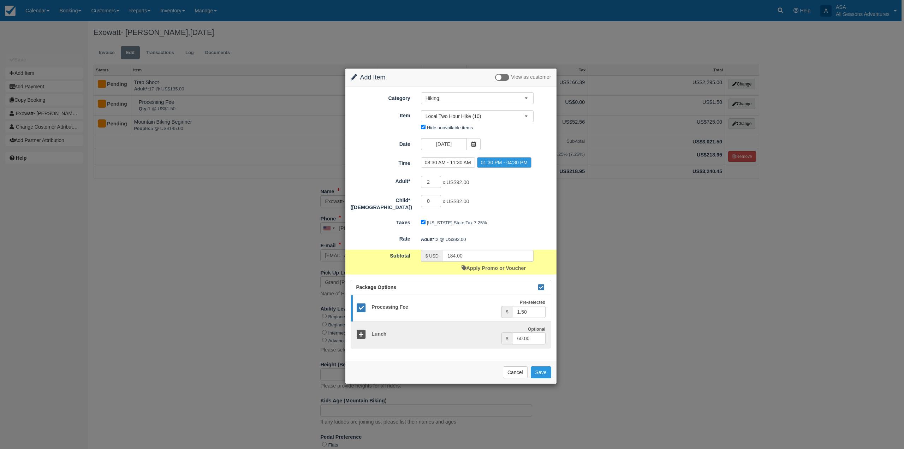
click at [428, 172] on form "Category Hiking Rafting the Weber River Mountain Biking Hiking Fly Fishing Dogs…" at bounding box center [451, 220] width 201 height 256
drag, startPoint x: 434, startPoint y: 182, endPoint x: 421, endPoint y: 188, distance: 14.2
click at [421, 188] on div "2 x US$92.00 Minimum of 2Maximum of 100" at bounding box center [477, 183] width 123 height 14
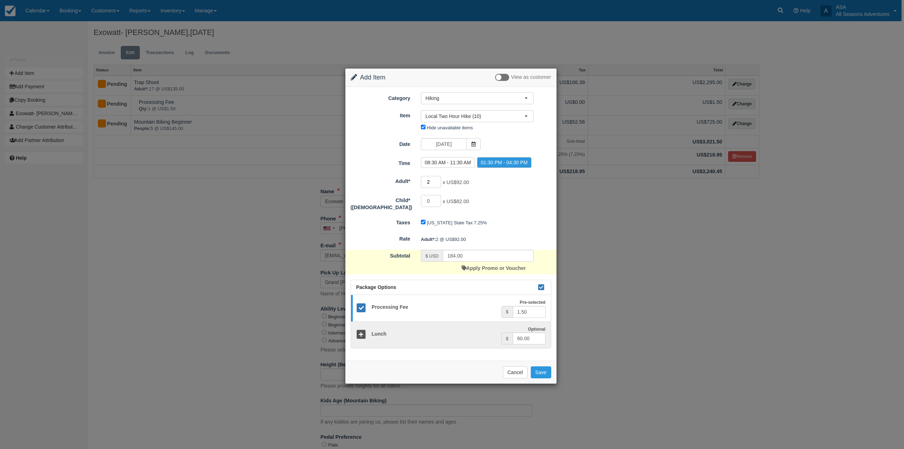
type input "6"
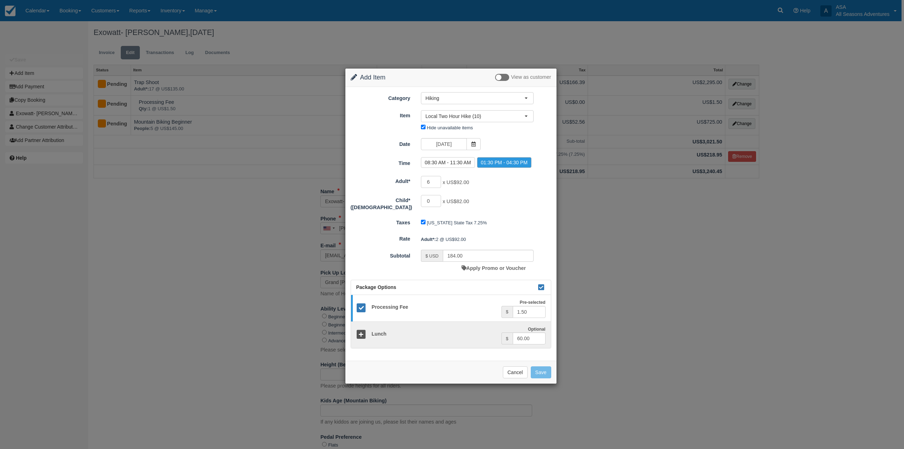
type input "552.00"
click at [542, 371] on button "Save" at bounding box center [541, 372] width 20 height 12
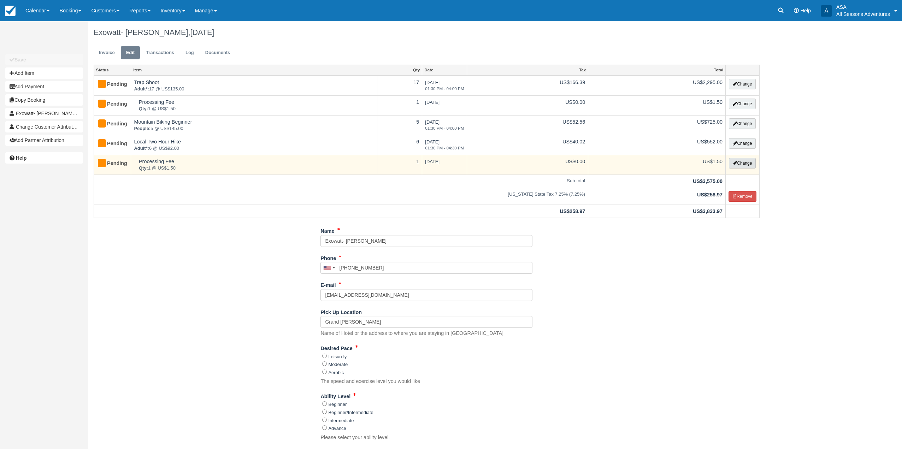
click at [745, 165] on button "Change" at bounding box center [742, 163] width 27 height 11
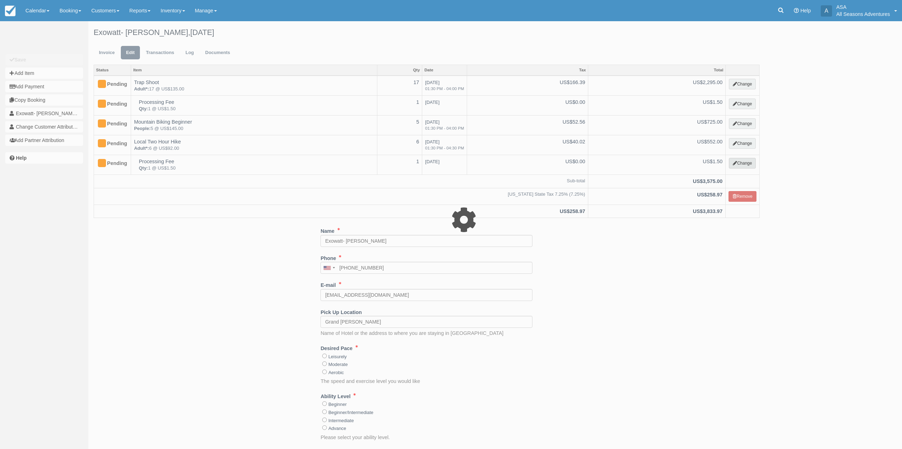
select select "13"
type input "1.50"
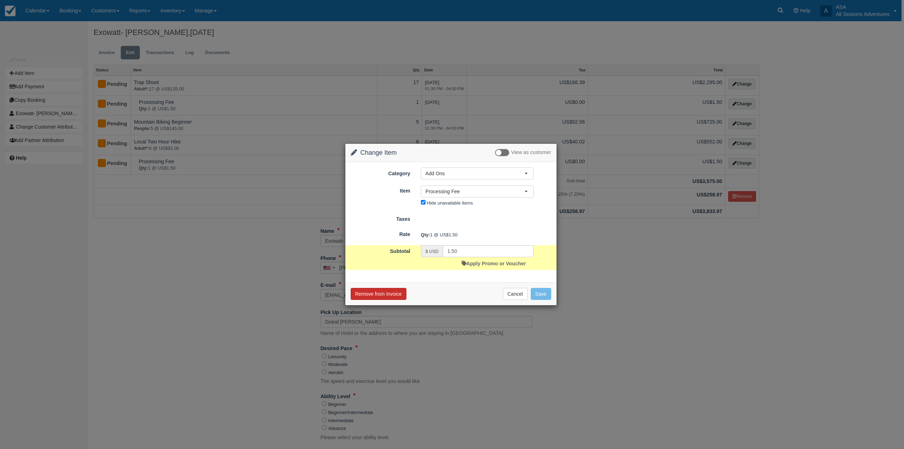
click at [402, 296] on button "Remove from Invoice" at bounding box center [379, 294] width 56 height 12
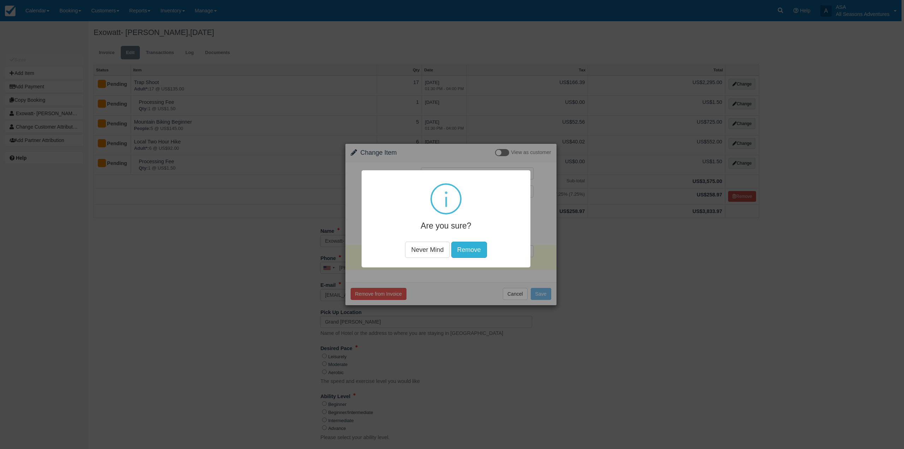
click at [476, 252] on button "Remove" at bounding box center [469, 249] width 36 height 16
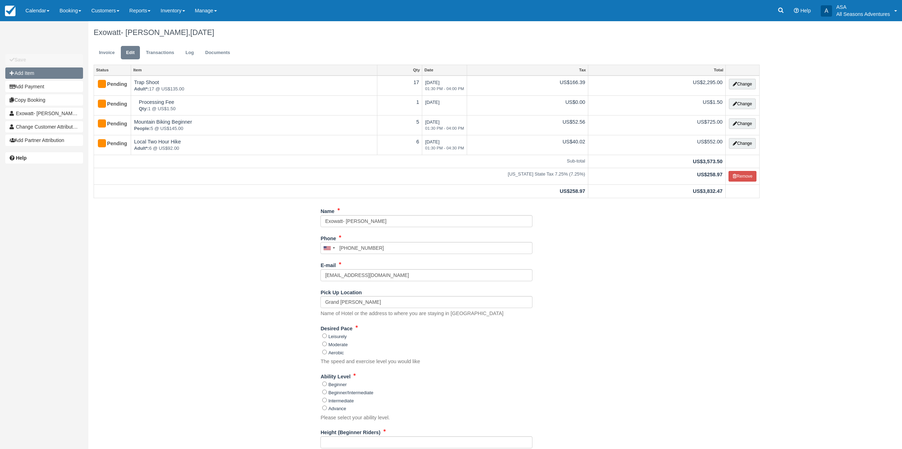
click at [66, 75] on button "Add Item" at bounding box center [44, 72] width 78 height 11
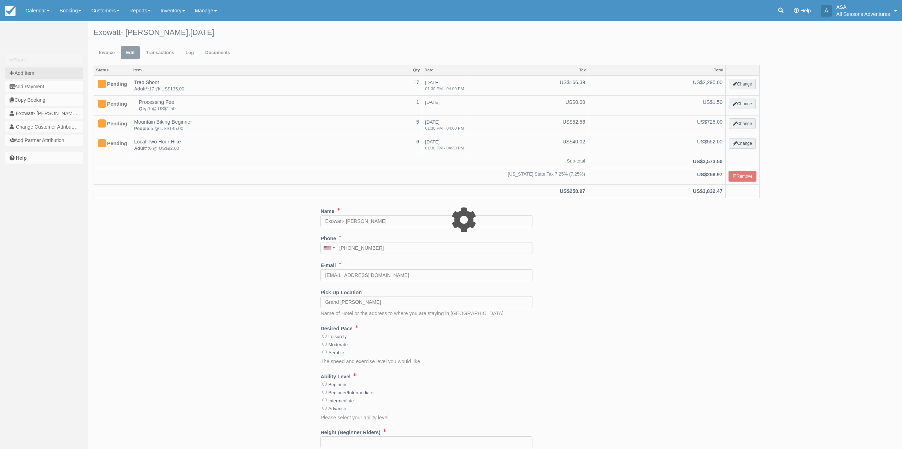
type input "0.00"
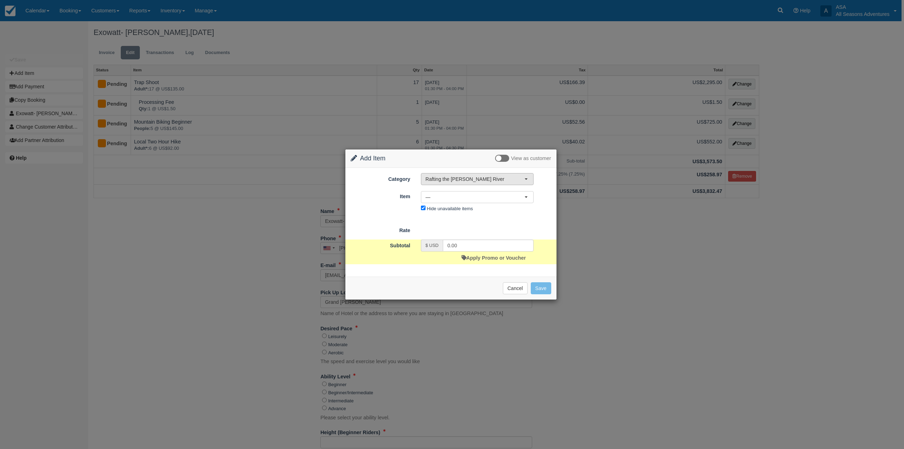
click at [462, 181] on span "Rafting the [PERSON_NAME] River" at bounding box center [475, 179] width 99 height 7
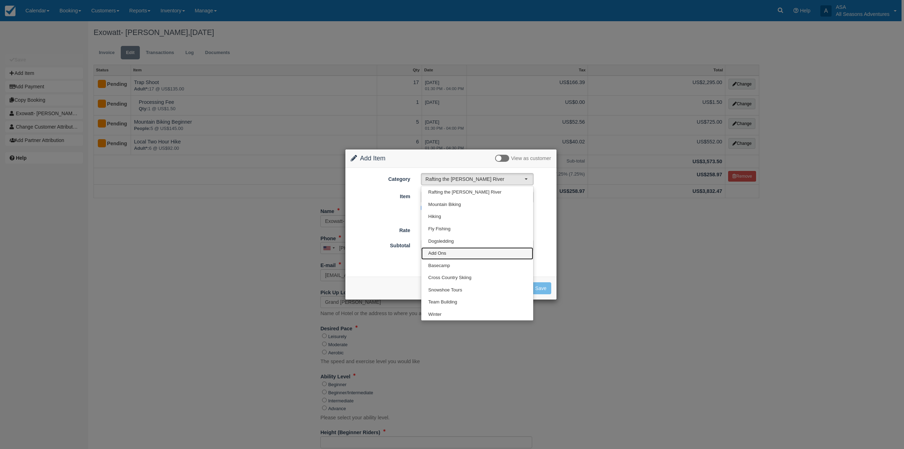
click at [445, 253] on span "Add Ons" at bounding box center [437, 253] width 18 height 7
select select "13"
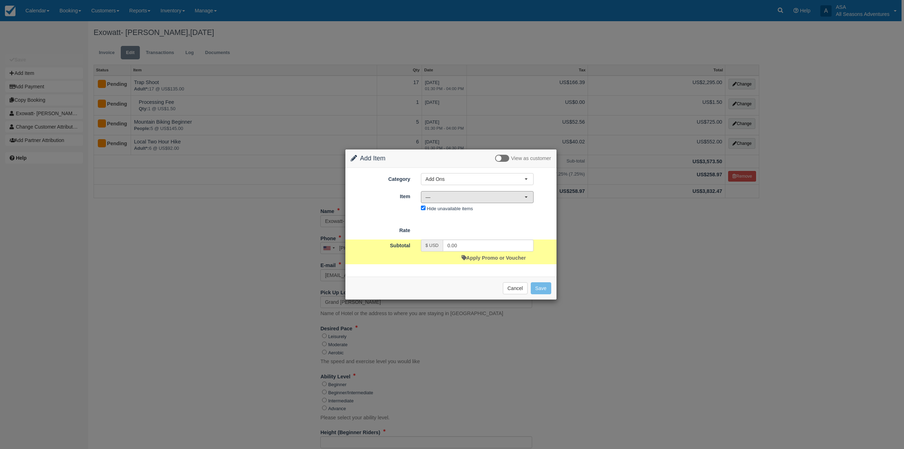
click at [443, 201] on span "—" at bounding box center [475, 197] width 99 height 7
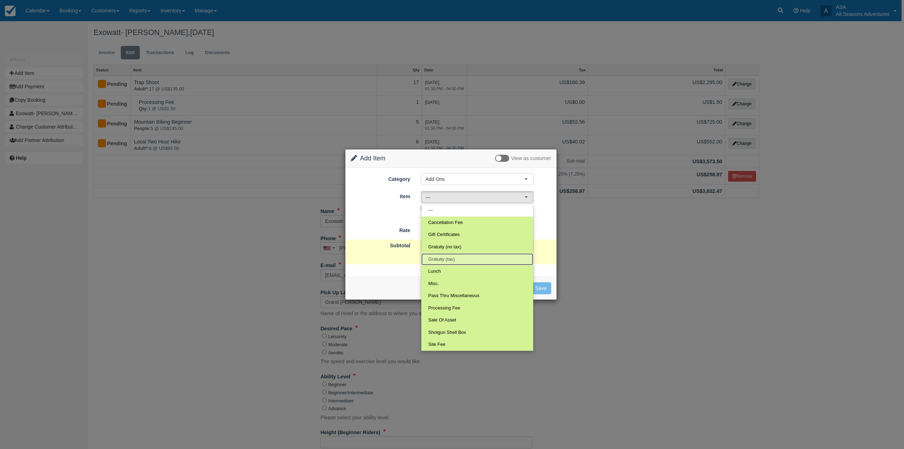
click at [446, 259] on span "Gratuity (tax)" at bounding box center [441, 259] width 26 height 7
select select "68"
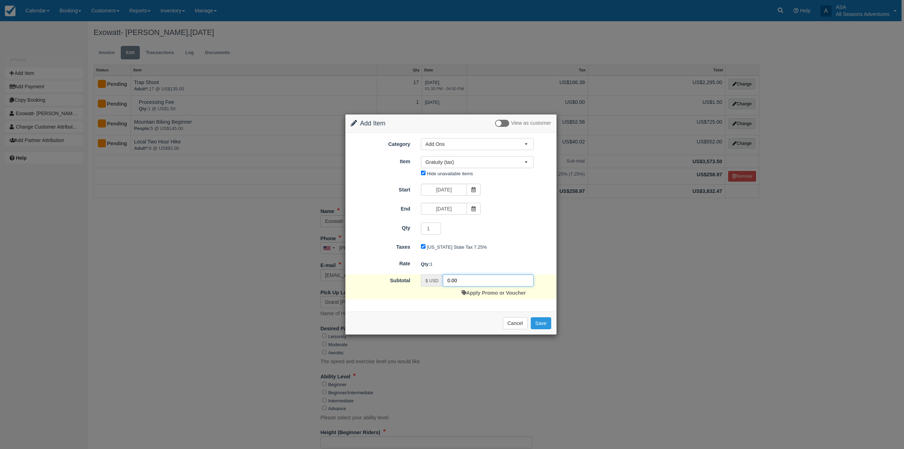
click at [446, 282] on input "0.00" at bounding box center [488, 280] width 91 height 12
click at [466, 281] on input "714.4.00" at bounding box center [488, 280] width 91 height 12
type input "714.4"
click at [544, 328] on button "Save" at bounding box center [541, 323] width 20 height 12
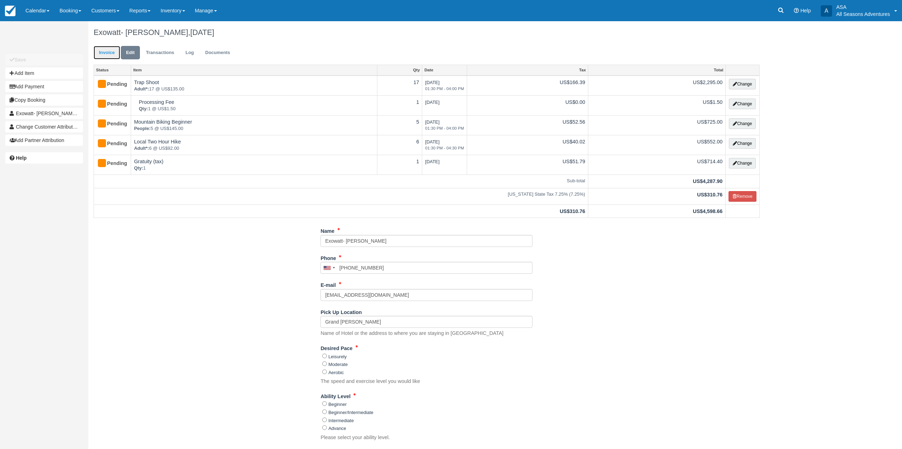
click at [116, 53] on link "Invoice" at bounding box center [107, 53] width 26 height 14
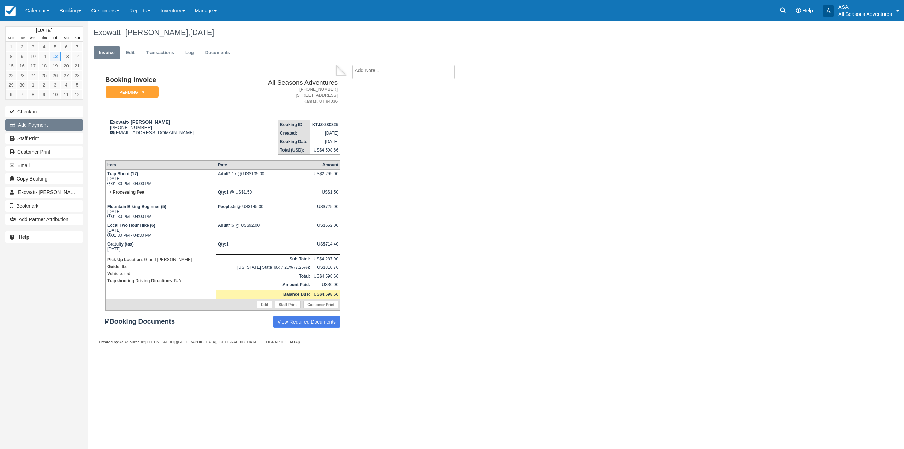
click at [66, 128] on button "Add Payment" at bounding box center [44, 124] width 78 height 11
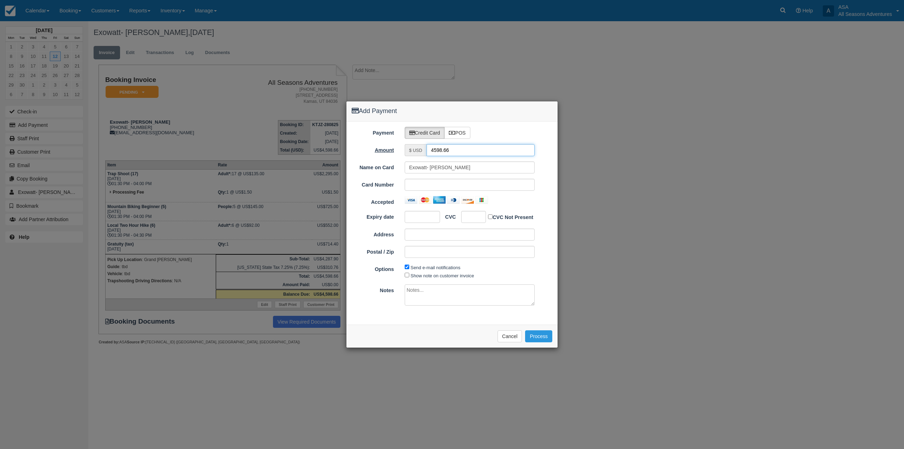
drag, startPoint x: 475, startPoint y: 151, endPoint x: 385, endPoint y: 152, distance: 89.7
click at [385, 152] on div "Amount $ USD 4598.66" at bounding box center [451, 150] width 211 height 12
type input "1.5"
click at [474, 222] on div at bounding box center [473, 217] width 25 height 12
click at [409, 338] on div "Please wait while the payment is processed ... Cancel Process" at bounding box center [451, 336] width 211 height 23
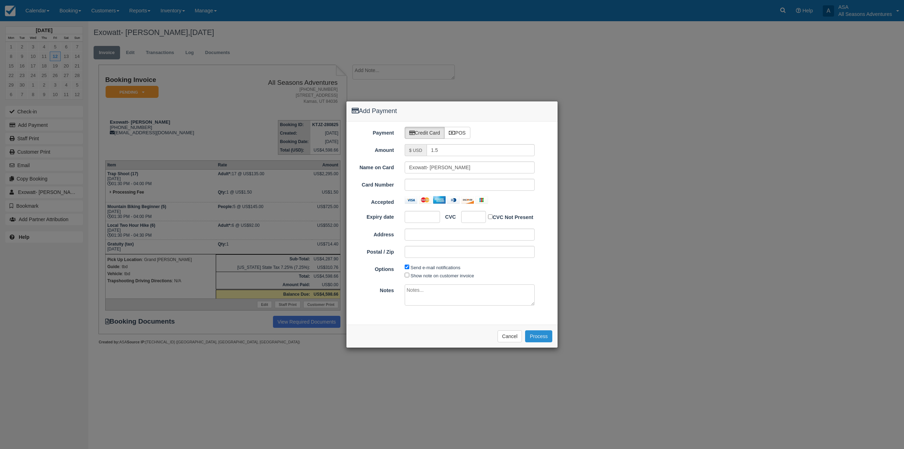
click at [544, 336] on button "Process" at bounding box center [538, 336] width 27 height 12
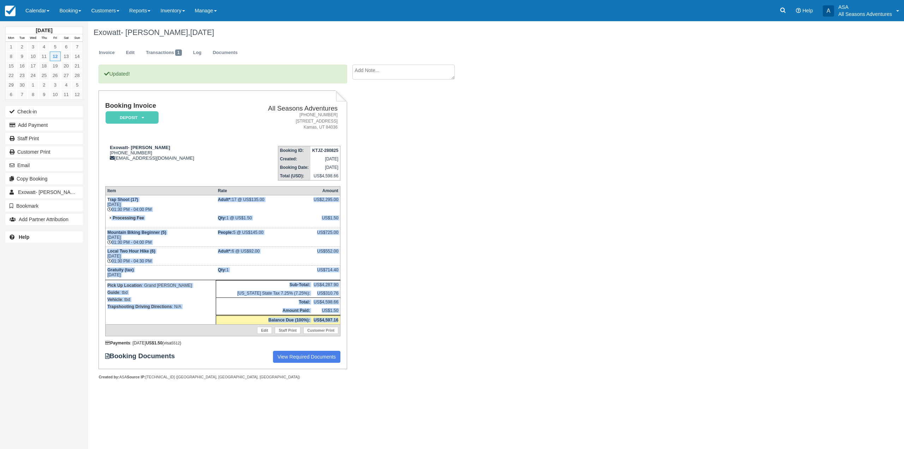
drag, startPoint x: 339, startPoint y: 320, endPoint x: 109, endPoint y: 197, distance: 261.1
click at [109, 197] on tbody "Trap Shoot (17) [DATE] 01:30 PM - 04:00 PM Adult*: 17 @ US$135.00 US$2,295.00 P…" at bounding box center [222, 265] width 235 height 141
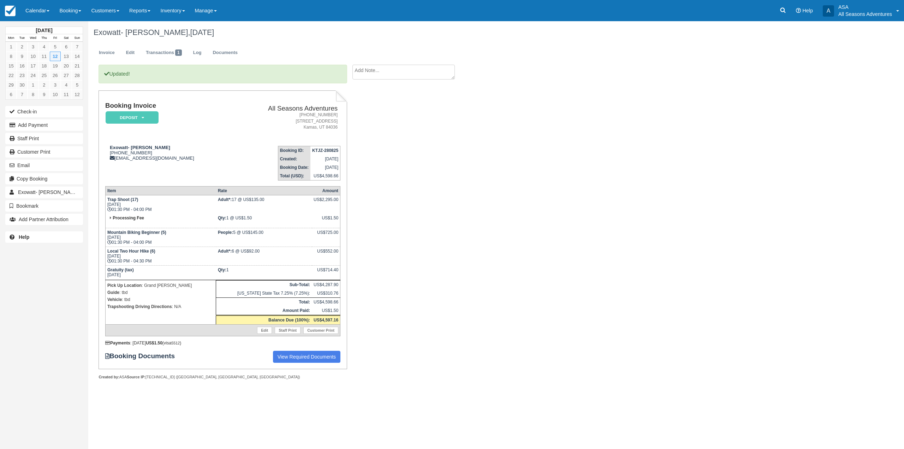
click at [445, 216] on div "Updated! Booking Invoice Deposit   Pending Reserved Paid Waiting Cancelled All …" at bounding box center [282, 230] width 389 height 330
drag, startPoint x: 287, startPoint y: 235, endPoint x: 206, endPoint y: 240, distance: 81.0
click at [206, 240] on tr "Mountain Biking Beginner (5) Fri Sept 12, 2025 01:30 PM - 04:00 PM People: 5 @ …" at bounding box center [222, 237] width 235 height 19
click at [139, 57] on link "Edit" at bounding box center [130, 53] width 19 height 14
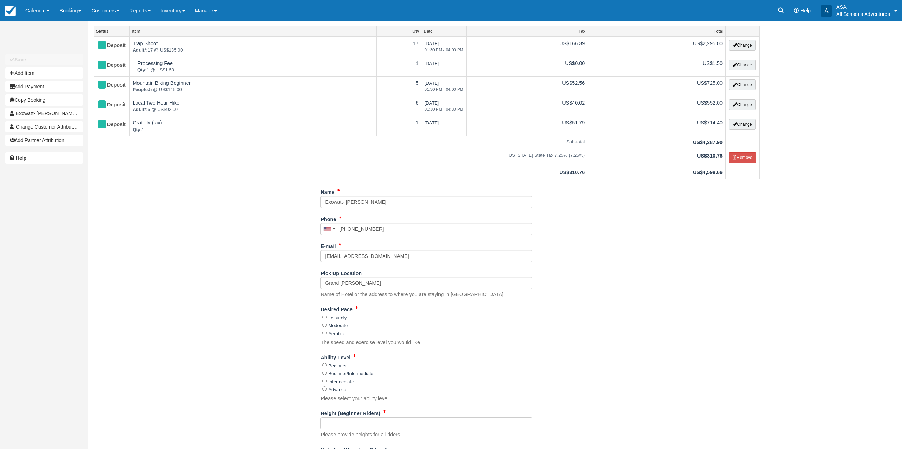
scroll to position [141, 0]
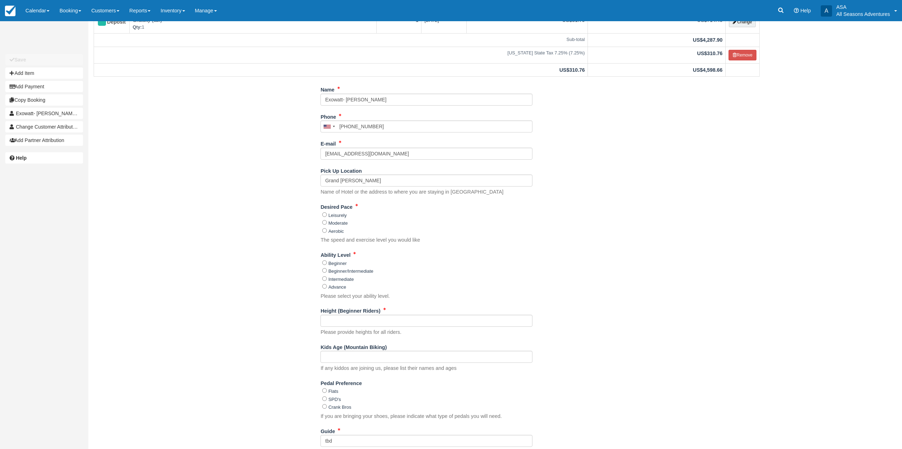
click at [601, 300] on div "Name Exowatt- [PERSON_NAME] Phone [GEOGRAPHIC_DATA] +1 [GEOGRAPHIC_DATA] +1 [GE…" at bounding box center [426, 335] width 676 height 503
click at [410, 319] on input "Height (Beginner Riders)" at bounding box center [426, 321] width 212 height 12
click at [306, 241] on div "Name Exowatt- Sarah Green Phone United States +1 Canada +1 United Kingdom +44 A…" at bounding box center [426, 335] width 676 height 503
click at [345, 213] on label "Leisurely" at bounding box center [337, 215] width 18 height 5
click at [327, 213] on input "Leisurely" at bounding box center [324, 214] width 5 height 5
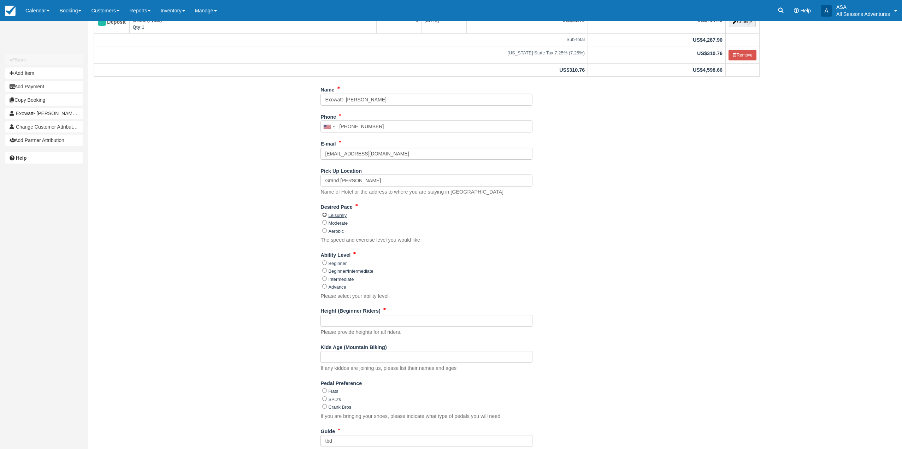
radio input "true"
click at [330, 263] on label "Beginner" at bounding box center [337, 263] width 18 height 5
click at [327, 263] on input "Beginner" at bounding box center [324, 262] width 5 height 5
radio input "true"
click at [343, 278] on label "Intermediate" at bounding box center [340, 279] width 25 height 5
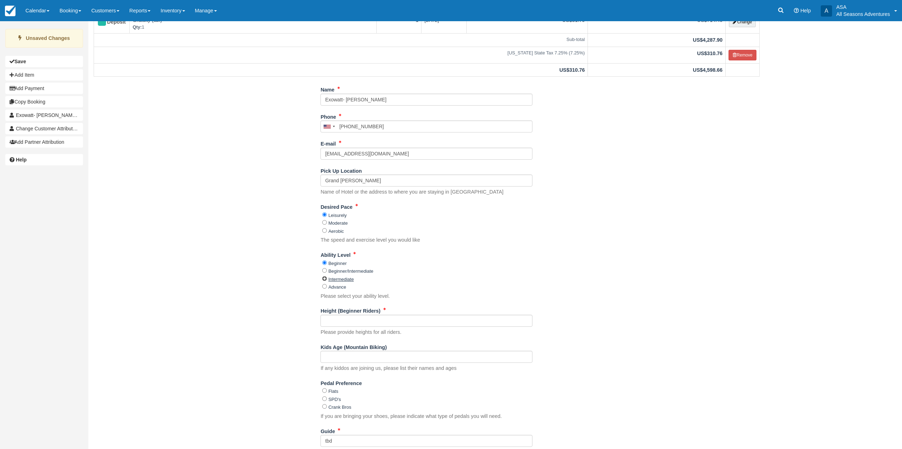
click at [327, 278] on input "Intermediate" at bounding box center [324, 278] width 5 height 5
radio input "true"
click at [356, 271] on label "Beginner/Intermediate" at bounding box center [350, 270] width 45 height 5
click at [327, 271] on input "Beginner/Intermediate" at bounding box center [324, 270] width 5 height 5
radio input "true"
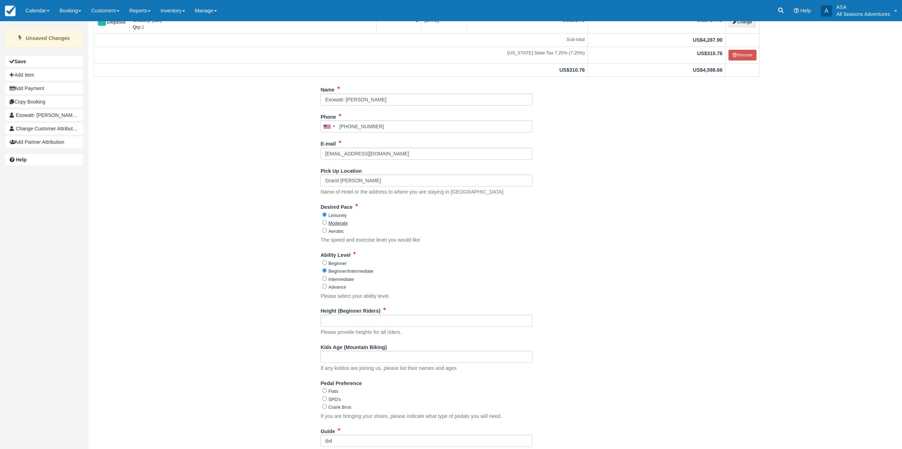
click at [333, 225] on label "Moderate" at bounding box center [337, 222] width 19 height 5
click at [327, 225] on input "Moderate" at bounding box center [324, 222] width 5 height 5
radio input "true"
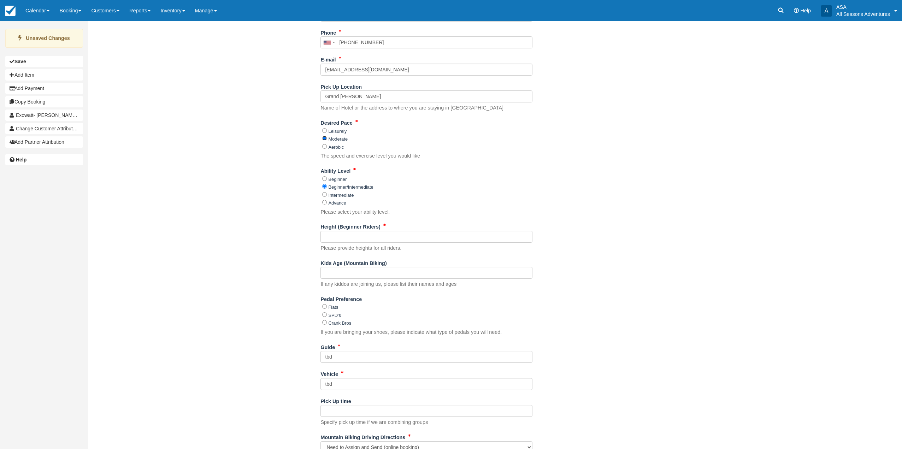
scroll to position [279, 0]
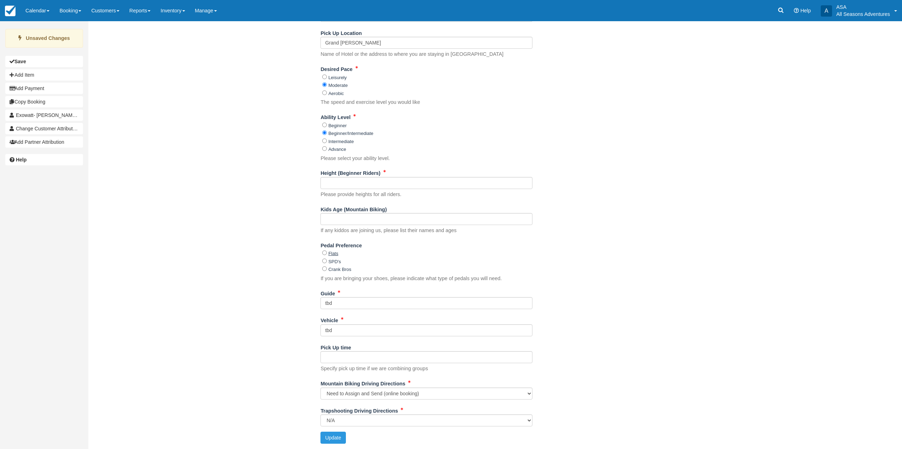
click at [336, 256] on label "Flats" at bounding box center [333, 253] width 10 height 5
click at [327, 255] on input "Flats" at bounding box center [324, 252] width 5 height 5
radio input "true"
click at [364, 183] on input "Height (Beginner Riders)" at bounding box center [426, 183] width 212 height 12
type input "tbd"
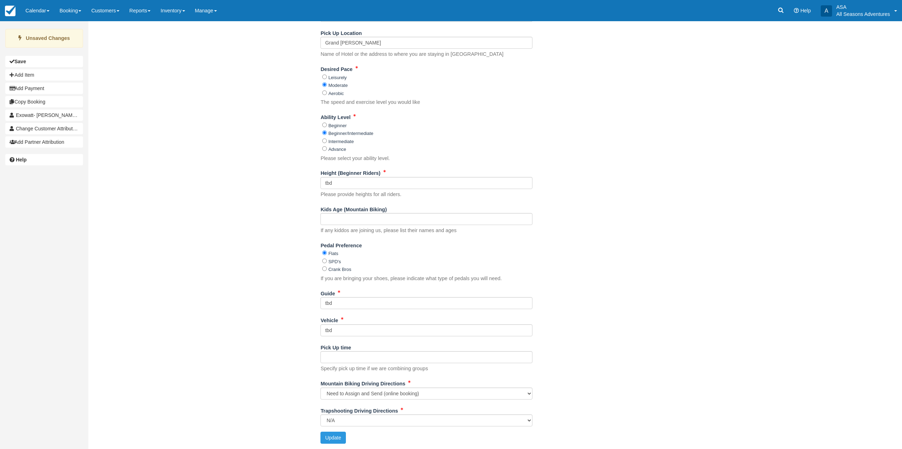
click at [233, 254] on div "Name Exowatt- Sarah Green Phone United States +1 Canada +1 United Kingdom +44 A…" at bounding box center [426, 197] width 676 height 503
click at [337, 435] on button "Update" at bounding box center [332, 438] width 25 height 12
type input "+16162062118"
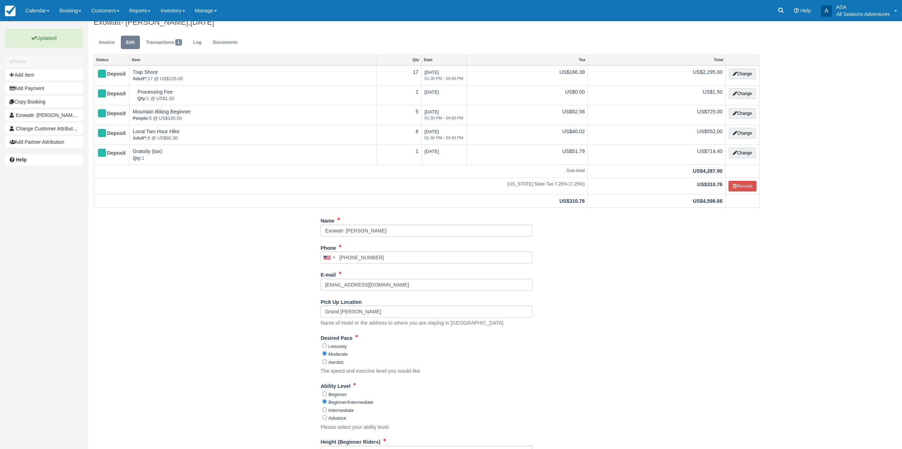
scroll to position [0, 0]
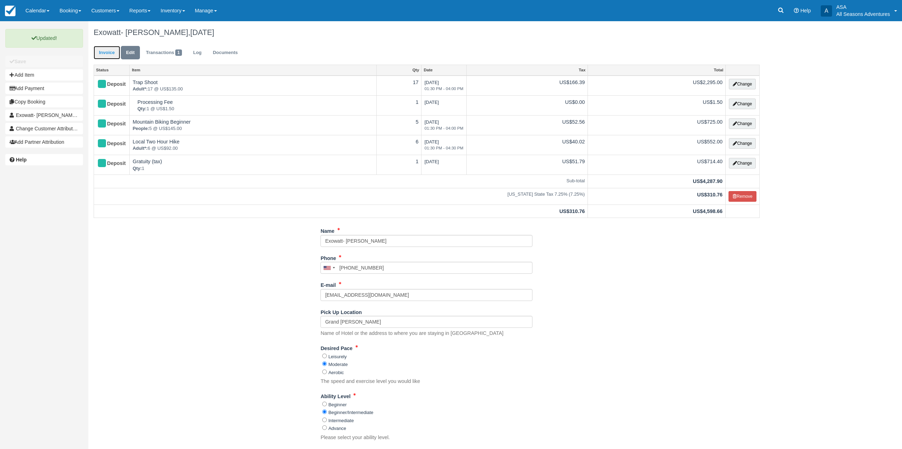
click at [112, 51] on link "Invoice" at bounding box center [107, 53] width 26 height 14
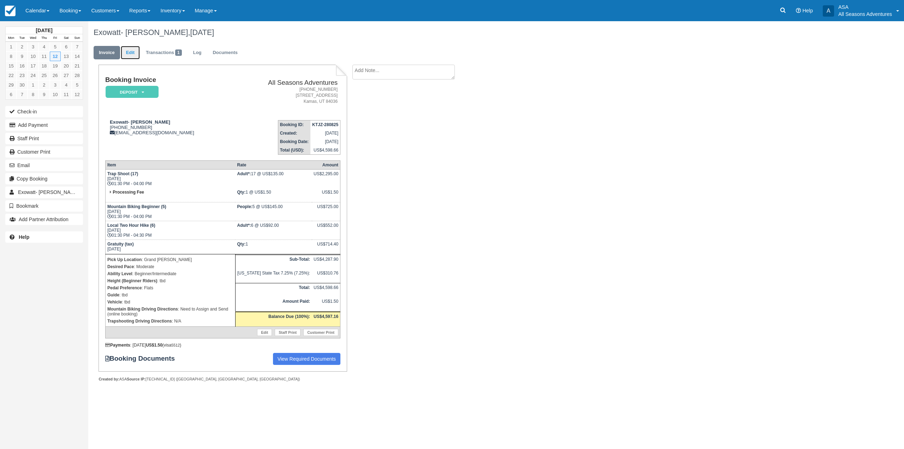
click at [140, 54] on link "Edit" at bounding box center [130, 53] width 19 height 14
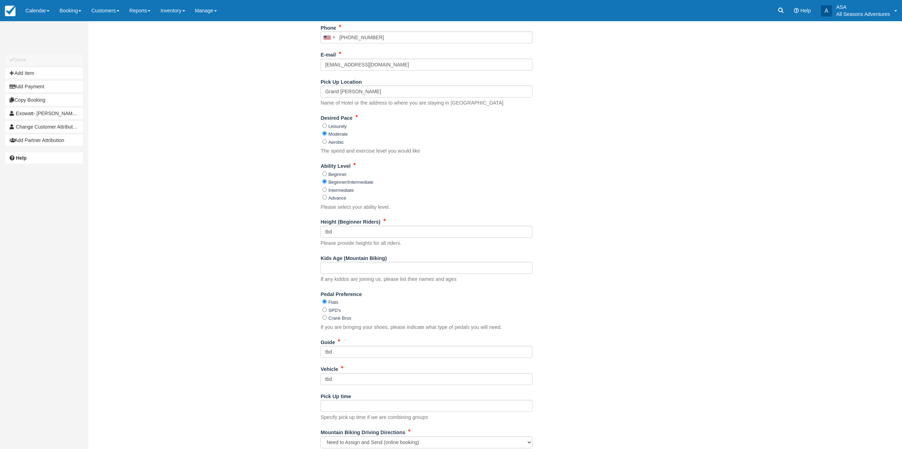
scroll to position [279, 0]
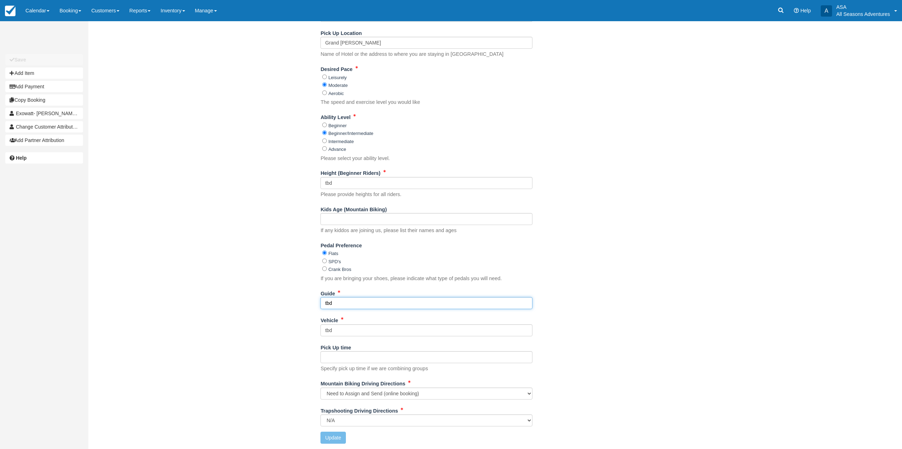
drag, startPoint x: 366, startPoint y: 305, endPoint x: 294, endPoint y: 296, distance: 72.9
click at [294, 296] on div "Name Exowatt- [PERSON_NAME] Phone [GEOGRAPHIC_DATA] +1 [GEOGRAPHIC_DATA] +1 [GE…" at bounding box center [426, 197] width 676 height 503
click at [295, 296] on div "Name Exowatt- Sarah Green Phone United States +1 Canada +1 United Kingdom +44 A…" at bounding box center [426, 197] width 676 height 503
drag, startPoint x: 363, startPoint y: 301, endPoint x: 300, endPoint y: 302, distance: 63.6
click at [300, 302] on div "Name Exowatt- Sarah Green Phone United States +1 Canada +1 United Kingdom +44 A…" at bounding box center [426, 197] width 676 height 503
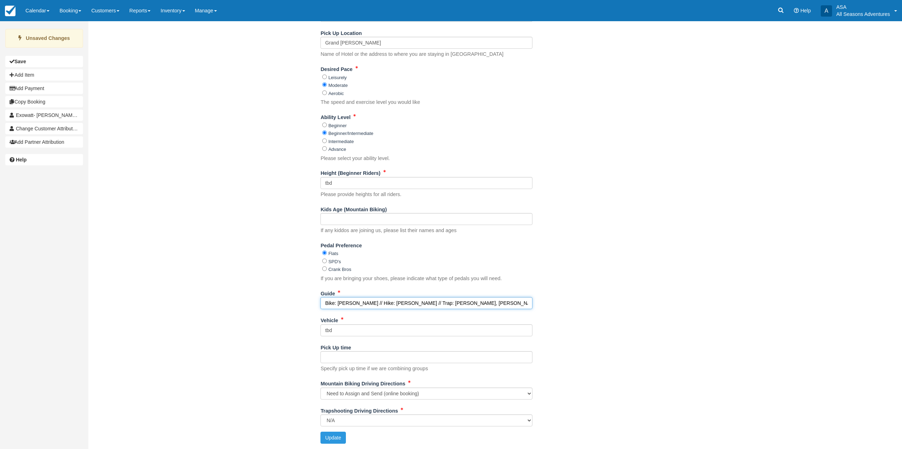
type input "Bike: Shawn // Hike: Noah // Trap: Brandon, Shakira"
click at [300, 302] on div "Name Exowatt- Sarah Green Phone United States +1 Canada +1 United Kingdom +44 A…" at bounding box center [426, 197] width 676 height 503
click at [335, 441] on button "Update" at bounding box center [332, 438] width 25 height 12
type input "+16162062118"
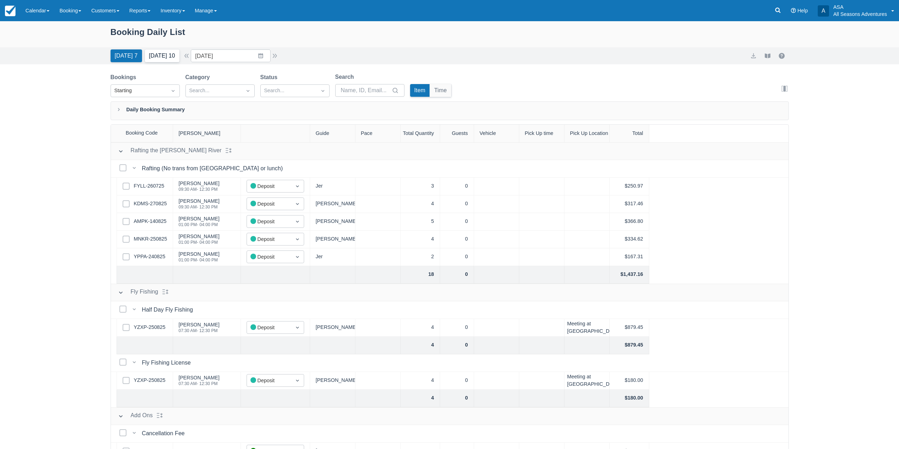
click at [170, 61] on button "[DATE] 10" at bounding box center [162, 55] width 35 height 13
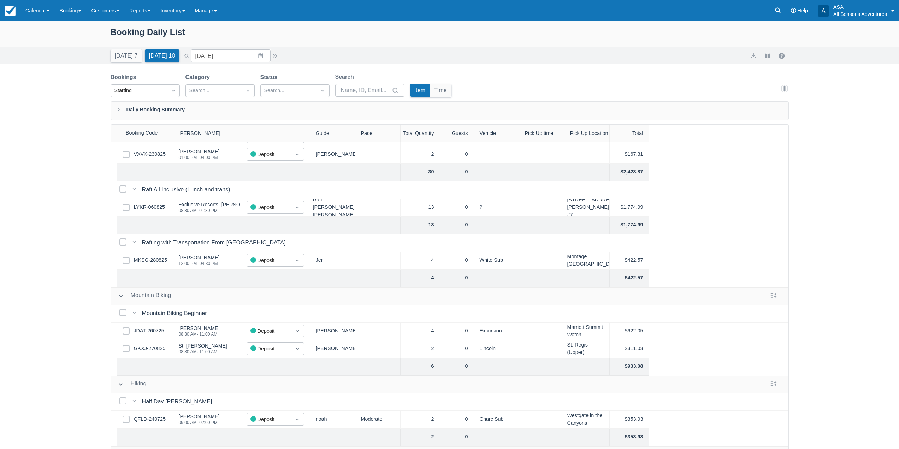
scroll to position [106, 0]
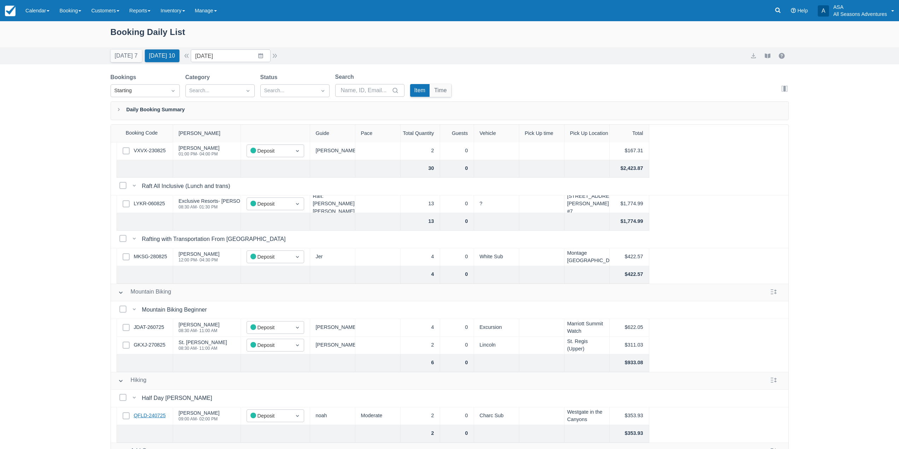
click at [153, 417] on link "QFLD-240725" at bounding box center [150, 416] width 32 height 8
click at [259, 54] on input "08/29/25" at bounding box center [231, 55] width 80 height 13
click at [286, 83] on div "July 2025 29 30 1 2 3 4 5 6 7 8 9 10 11 12 13 14 15 16 17 18 19 20 21 22 23 24 …" at bounding box center [247, 132] width 112 height 119
click at [291, 87] on icon "Move forward to switch to the next month." at bounding box center [288, 85] width 7 height 7
click at [236, 127] on td "9" at bounding box center [233, 123] width 14 height 13
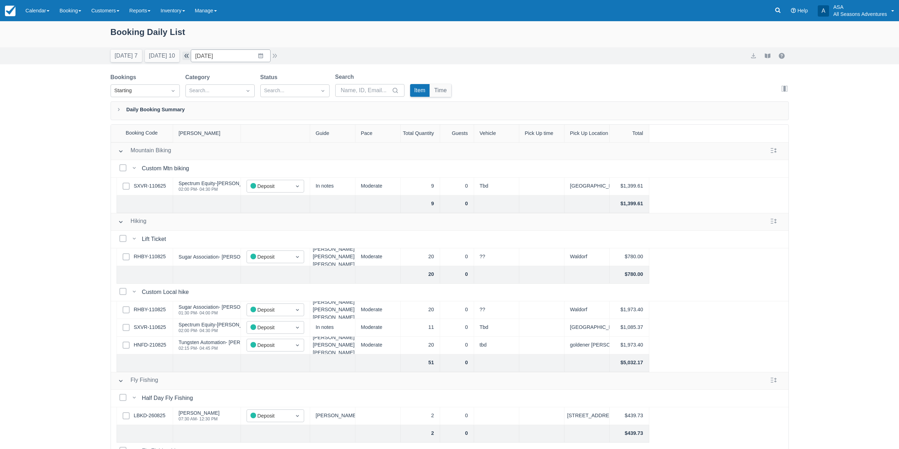
click at [191, 56] on button "button" at bounding box center [186, 56] width 8 height 8
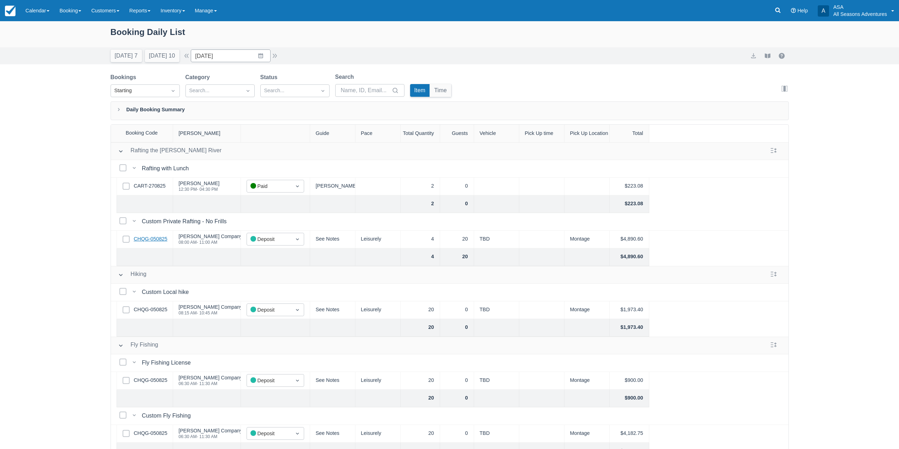
click at [163, 236] on link "CHQG-050825" at bounding box center [151, 239] width 34 height 8
click at [265, 55] on input "09/08/25" at bounding box center [231, 55] width 80 height 13
click at [295, 86] on div "Move forward to switch to the next month." at bounding box center [288, 85] width 14 height 12
click at [209, 87] on icon "Move backward to switch to the previous month." at bounding box center [205, 85] width 7 height 7
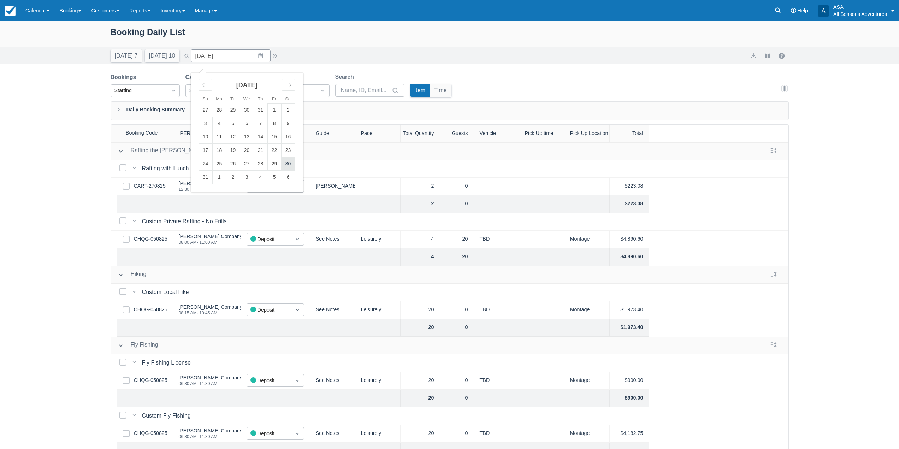
click at [288, 162] on td "30" at bounding box center [288, 163] width 14 height 13
type input "08/30/25"
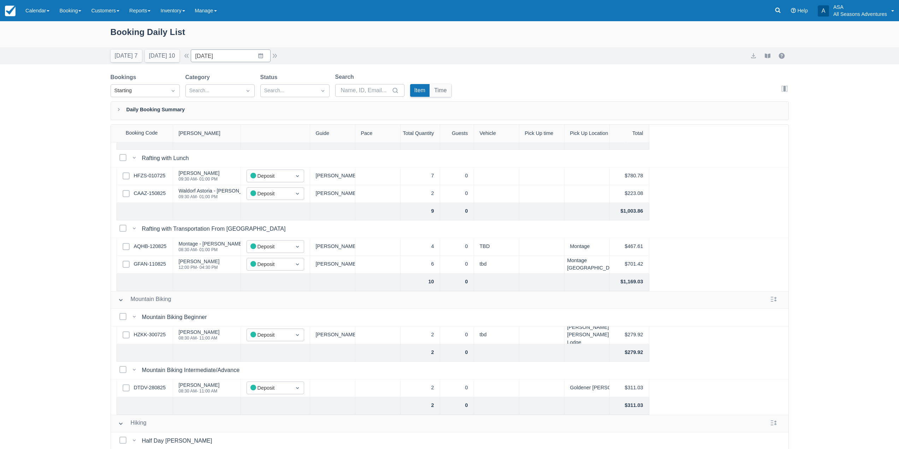
scroll to position [123, 0]
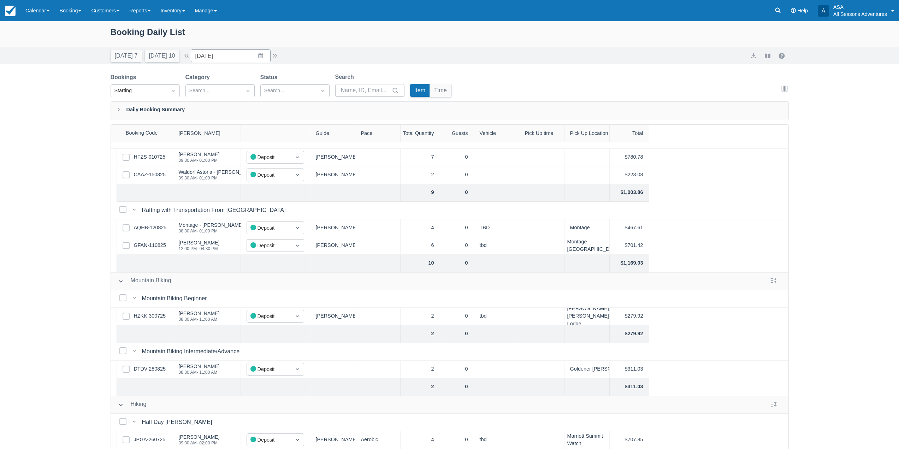
click at [165, 361] on div "Select Row DTDV-280825" at bounding box center [145, 370] width 57 height 18
click at [159, 365] on link "DTDV-280825" at bounding box center [150, 369] width 32 height 8
